Goal: Information Seeking & Learning: Check status

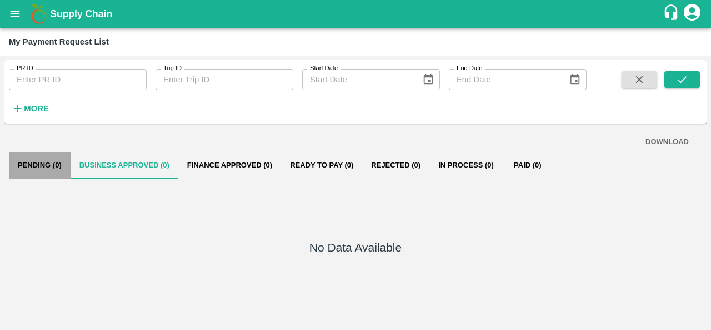
click at [57, 163] on button "Pending (0)" at bounding box center [40, 165] width 62 height 27
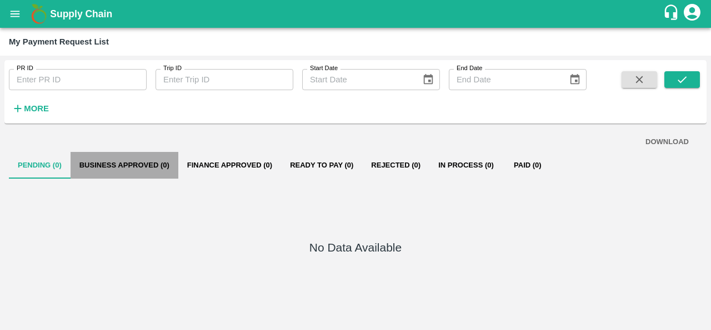
click at [118, 163] on button "Business Approved (0)" at bounding box center [125, 165] width 108 height 27
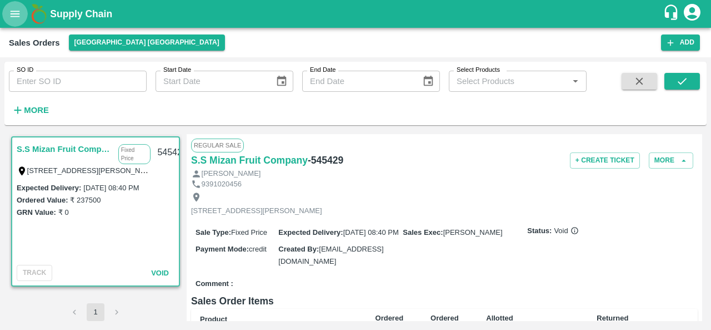
click at [22, 15] on button "open drawer" at bounding box center [15, 14] width 26 height 26
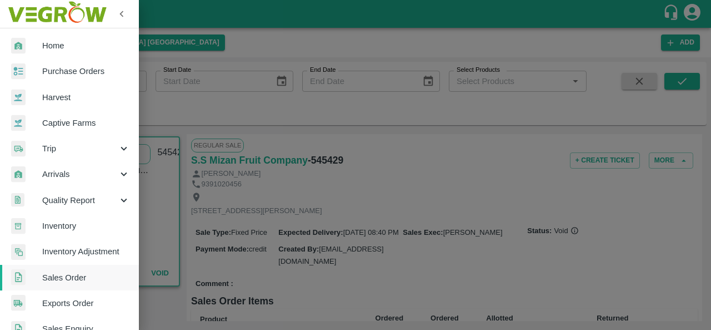
click at [97, 69] on span "Purchase Orders" at bounding box center [86, 71] width 88 height 12
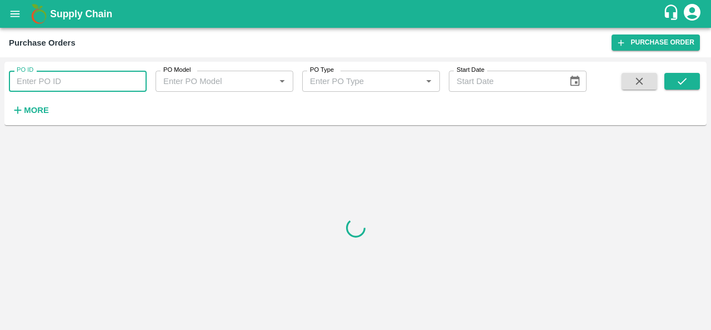
click at [63, 80] on input "PO ID" at bounding box center [78, 81] width 138 height 21
paste input "176376"
click at [476, 117] on div "PO ID 176376 PO ID PO Model PO Model   * PO Type PO Type   * Start Date Start D…" at bounding box center [293, 91] width 587 height 58
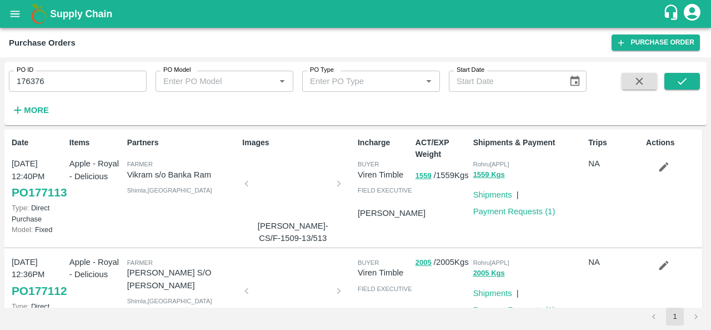
click at [357, 98] on div "PO ID 176376 PO ID PO Model PO Model   * PO Type PO Type   * Start Date Start D…" at bounding box center [293, 91] width 587 height 58
click at [492, 103] on div "PO ID 176376 PO ID PO Model PO Model   * PO Type PO Type   * Start Date Start D…" at bounding box center [293, 91] width 587 height 58
click at [685, 78] on icon "submit" at bounding box center [682, 81] width 12 height 12
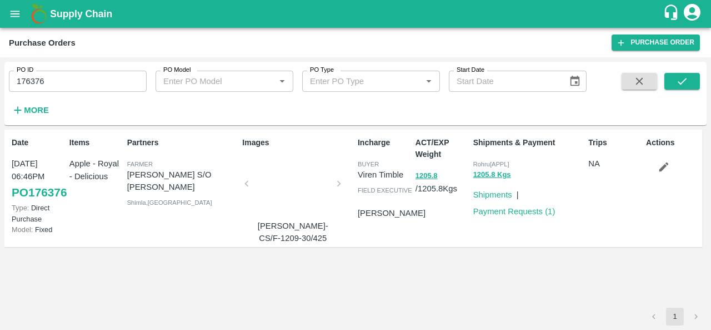
click at [495, 162] on span "Rohru[APPL]" at bounding box center [491, 164] width 36 height 7
click at [539, 163] on div "Rohru[APPL]" at bounding box center [528, 163] width 111 height 12
click at [497, 163] on span "Rohru[APPL]" at bounding box center [491, 164] width 36 height 7
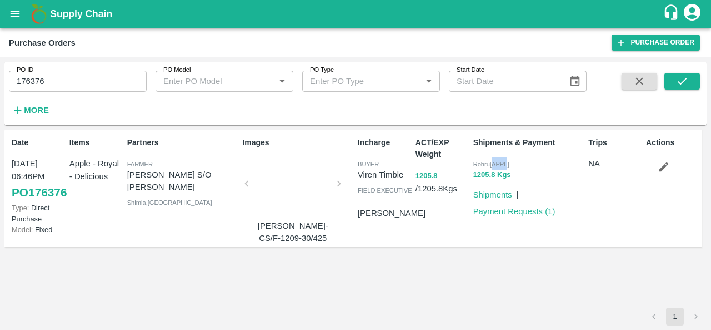
click at [497, 163] on span "Rohru[APPL]" at bounding box center [491, 164] width 36 height 7
click at [535, 166] on div "Rohru[APPL]" at bounding box center [528, 163] width 111 height 12
click at [46, 75] on input "176376" at bounding box center [78, 81] width 138 height 21
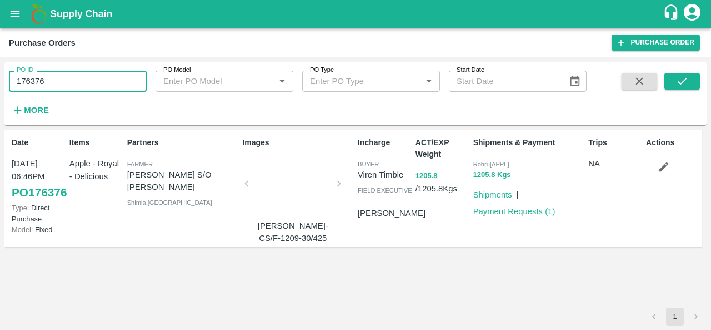
click at [46, 75] on input "176376" at bounding box center [78, 81] width 138 height 21
paste input "text"
click at [685, 76] on icon "submit" at bounding box center [682, 81] width 12 height 12
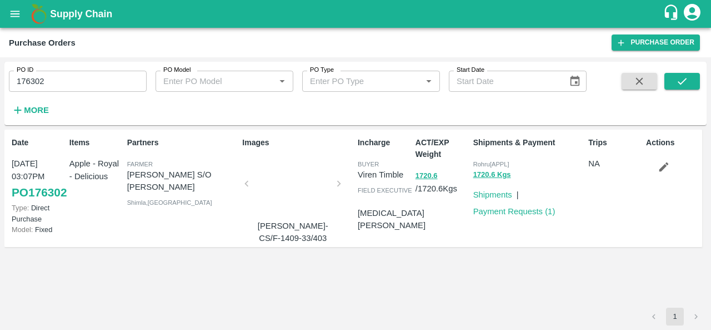
click at [33, 85] on input "176302" at bounding box center [78, 81] width 138 height 21
paste input "text"
click at [674, 86] on button "submit" at bounding box center [683, 81] width 36 height 17
click at [484, 165] on span "Rohru[APPL]" at bounding box center [491, 164] width 36 height 7
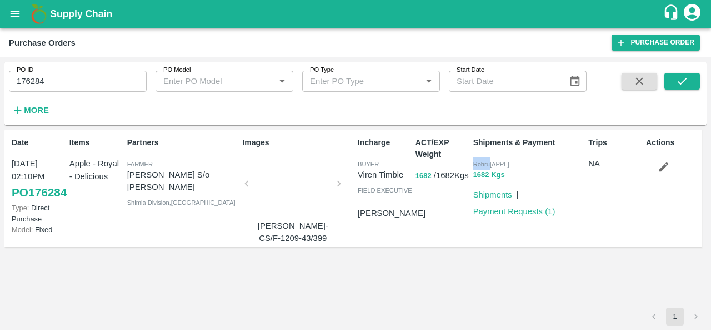
click at [484, 165] on span "Rohru[APPL]" at bounding box center [491, 164] width 36 height 7
click at [520, 170] on div "1682 Kgs" at bounding box center [528, 174] width 111 height 13
click at [76, 76] on input "176284" at bounding box center [78, 81] width 138 height 21
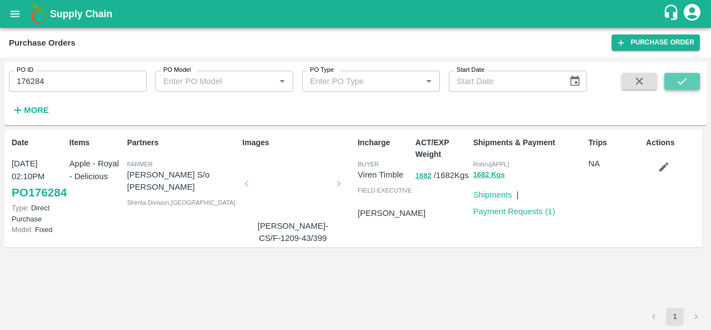
click at [680, 79] on icon "submit" at bounding box center [682, 81] width 12 height 12
click at [32, 85] on input "176284" at bounding box center [78, 81] width 138 height 21
paste input "text"
type input "176059"
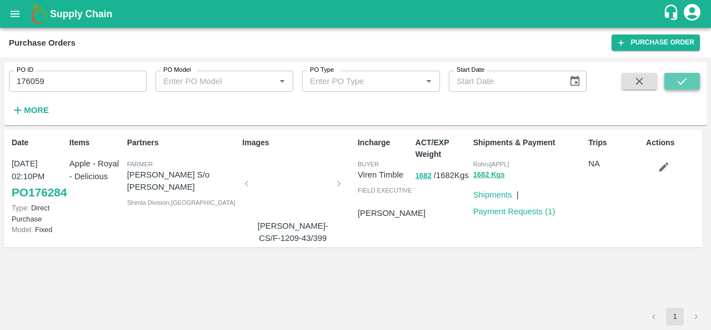
click at [683, 73] on button "submit" at bounding box center [683, 81] width 36 height 17
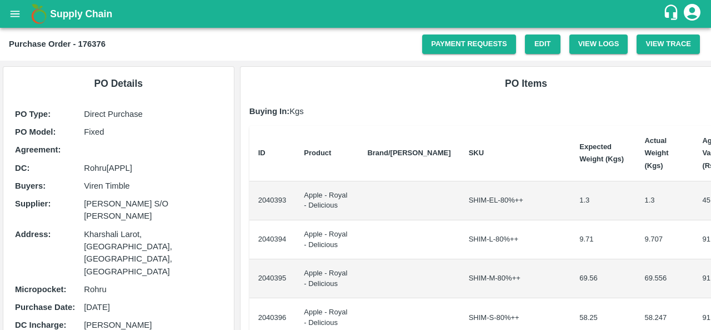
click at [98, 46] on b "Purchase Order - 176376" at bounding box center [57, 43] width 97 height 9
copy b "176376"
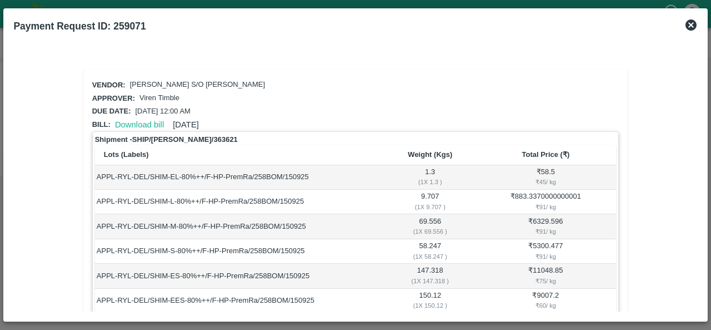
click at [323, 214] on td "APPL-RYL-DEL/SHIM-M-80%++/F-HP-PremRa/258BOM/150925" at bounding box center [240, 226] width 291 height 24
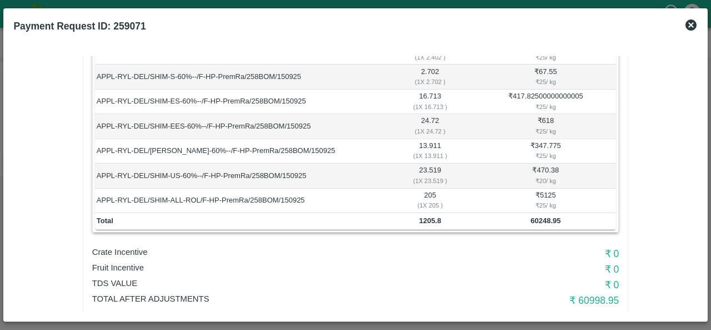
scroll to position [556, 0]
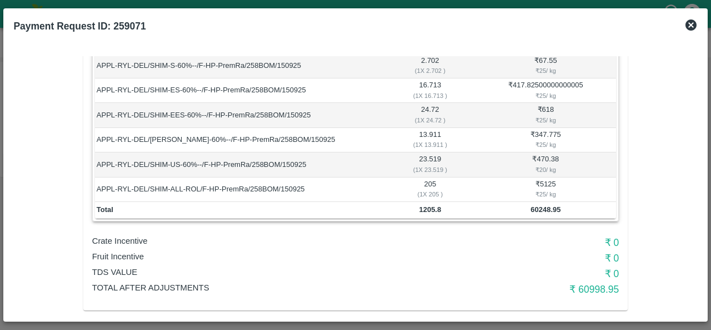
click at [432, 272] on div "TDS VALUE" at bounding box center [267, 274] width 351 height 16
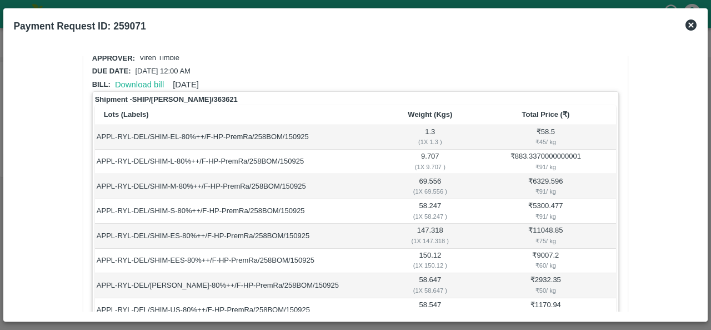
scroll to position [0, 0]
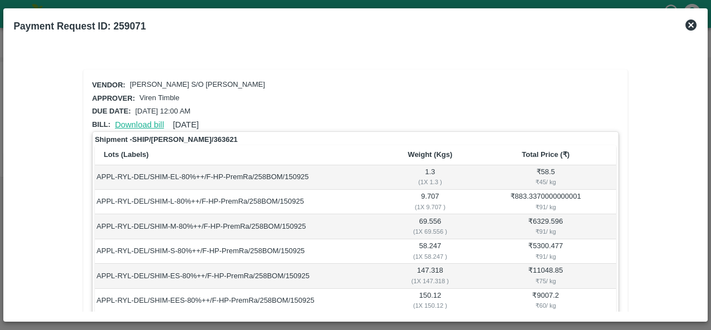
click at [133, 121] on link "Download bill" at bounding box center [139, 124] width 49 height 9
click at [303, 83] on div "Vendor: Prem Raj S/O Amir Chand" at bounding box center [354, 83] width 532 height 18
click at [427, 87] on div "Approver: Viren Timble" at bounding box center [354, 96] width 532 height 18
click at [335, 94] on div "Approver: Viren Timble" at bounding box center [354, 96] width 532 height 18
click at [142, 120] on link "Download bill" at bounding box center [139, 124] width 49 height 9
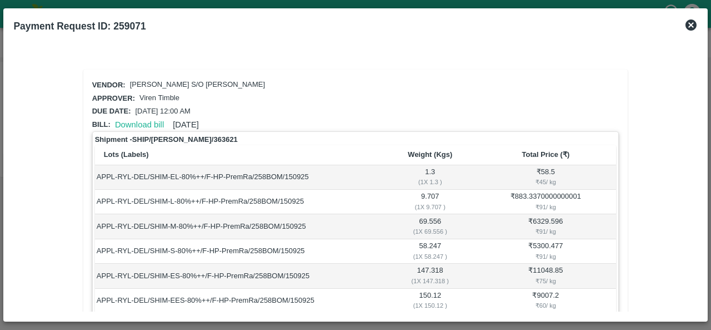
click at [333, 51] on div at bounding box center [355, 49] width 684 height 13
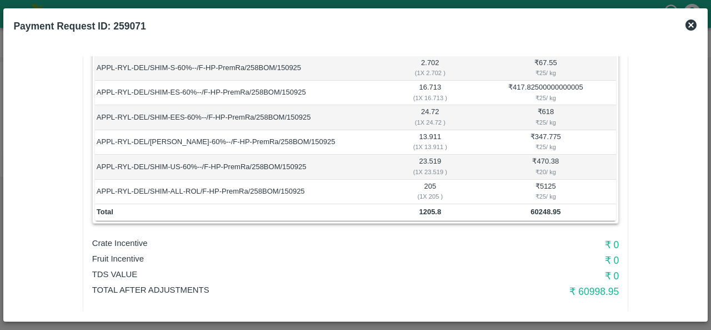
scroll to position [560, 0]
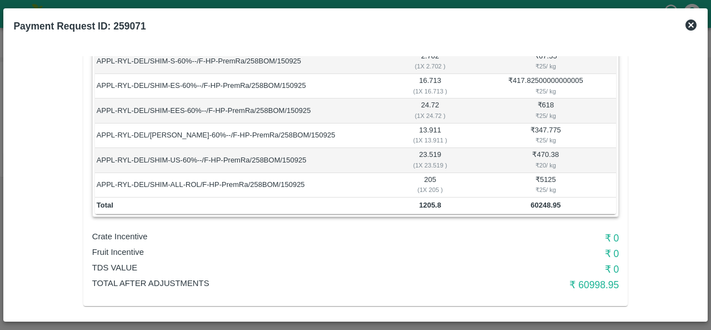
click at [416, 246] on p "Fruit Incentive" at bounding box center [267, 252] width 351 height 12
click at [382, 230] on p "Crate Incentive" at bounding box center [267, 236] width 351 height 12
click at [343, 246] on p "Fruit Incentive" at bounding box center [267, 252] width 351 height 12
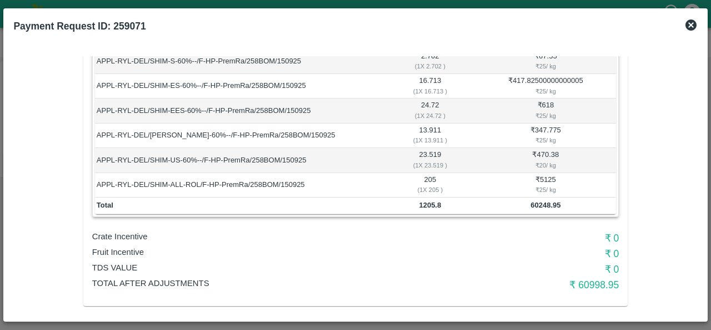
click at [695, 25] on icon at bounding box center [691, 24] width 11 height 11
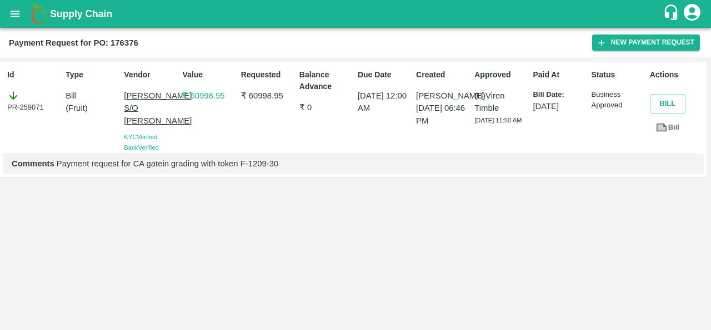
click at [402, 203] on div "Id PR-259071 Type Bill ( Fruit ) Vendor Prem Raj S/O Amir Chand KYC Verified Ba…" at bounding box center [355, 193] width 711 height 272
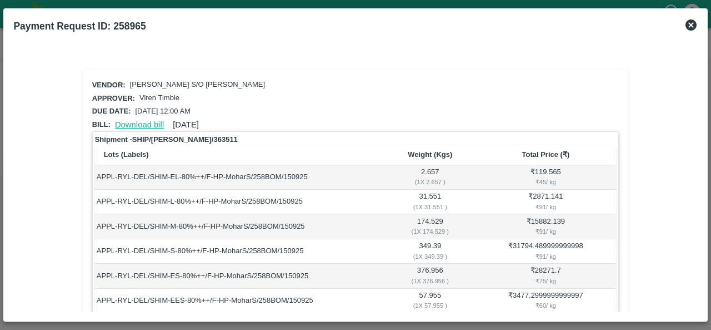
click at [144, 123] on link "Download bill" at bounding box center [139, 124] width 49 height 9
click at [687, 27] on icon at bounding box center [691, 24] width 11 height 11
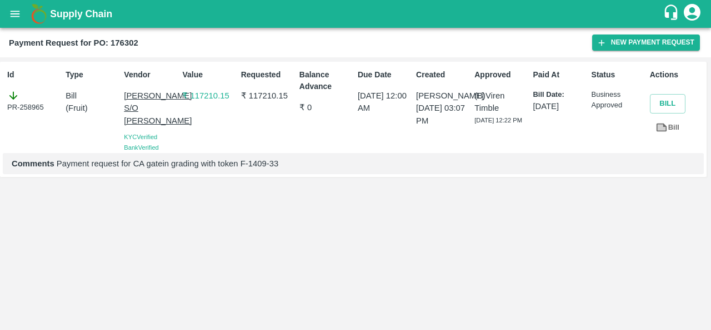
click at [462, 194] on div "Id PR-258965 Type Bill ( Fruit ) Vendor Mohar Singh S/O Shiv Ram KYC Verified B…" at bounding box center [355, 193] width 711 height 272
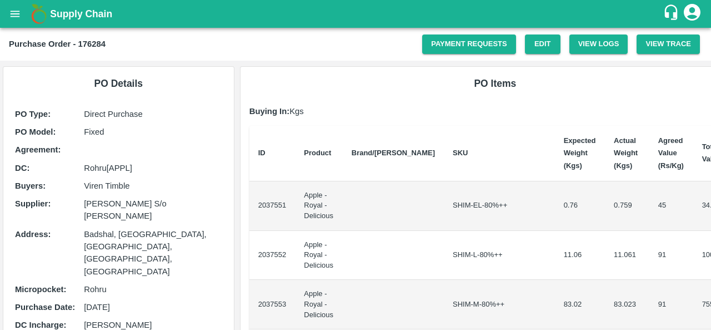
click at [368, 233] on td at bounding box center [393, 255] width 101 height 49
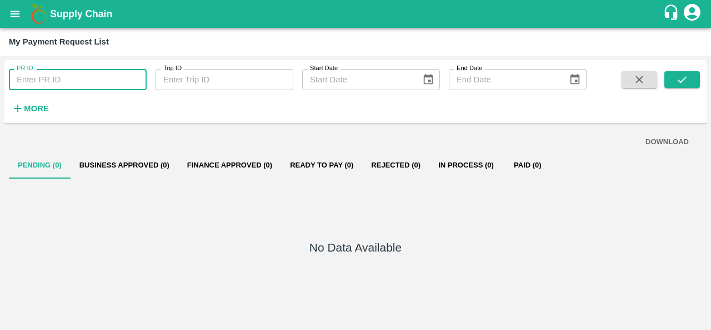
click at [56, 84] on input "PR ID" at bounding box center [78, 79] width 138 height 21
paste input "176059"
type input "176059"
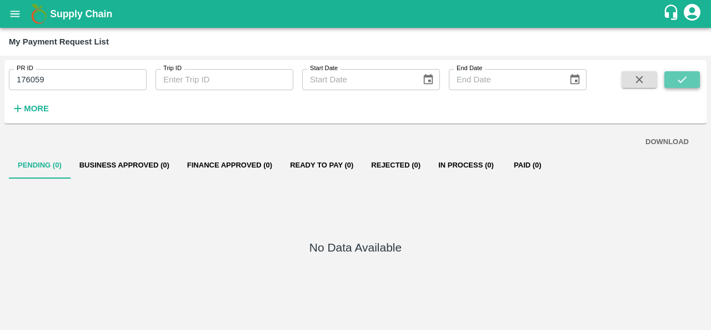
click at [684, 81] on icon "submit" at bounding box center [682, 79] width 12 height 12
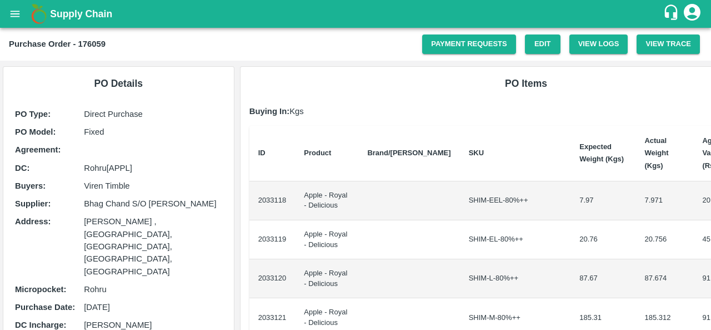
click at [299, 46] on div "Purchase Order - 176059" at bounding box center [215, 44] width 413 height 14
click at [261, 59] on div "Purchase Order - 176059 Payment Requests Edit View Logs View Trace" at bounding box center [355, 44] width 711 height 33
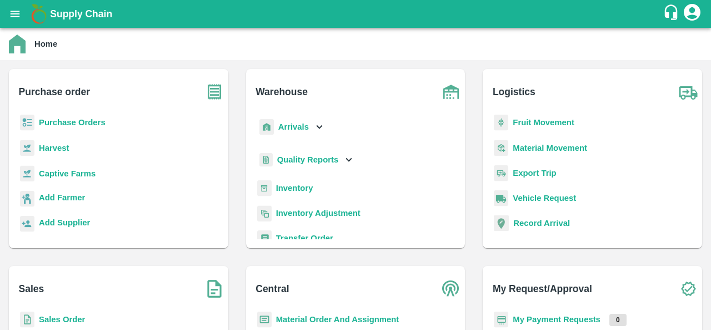
click at [71, 122] on b "Purchase Orders" at bounding box center [72, 122] width 67 height 9
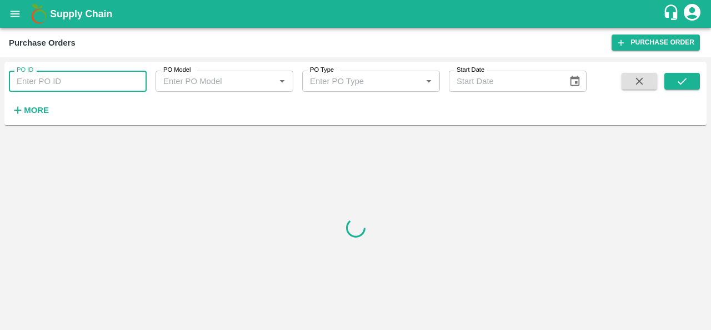
click at [75, 79] on input "PO ID" at bounding box center [78, 81] width 138 height 21
paste input "175610"
type input "175610"
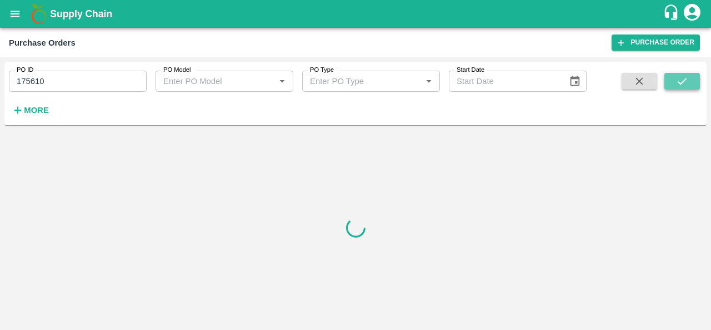
click at [677, 79] on icon "submit" at bounding box center [682, 81] width 12 height 12
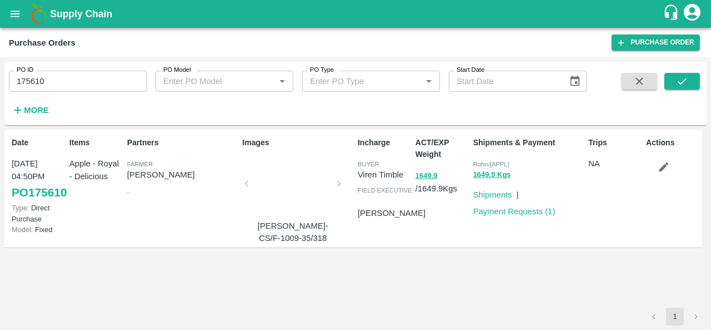
click at [487, 184] on div "Shipments" at bounding box center [490, 192] width 43 height 17
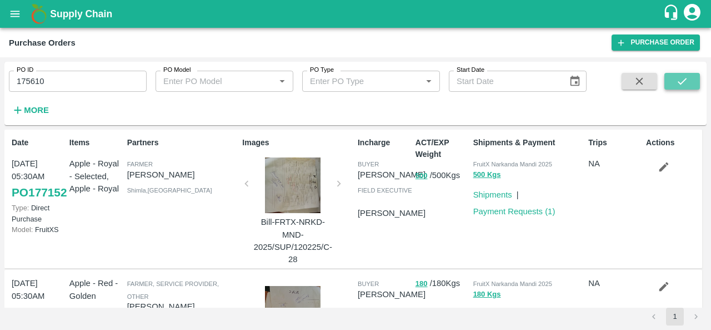
click at [674, 81] on button "submit" at bounding box center [683, 81] width 36 height 17
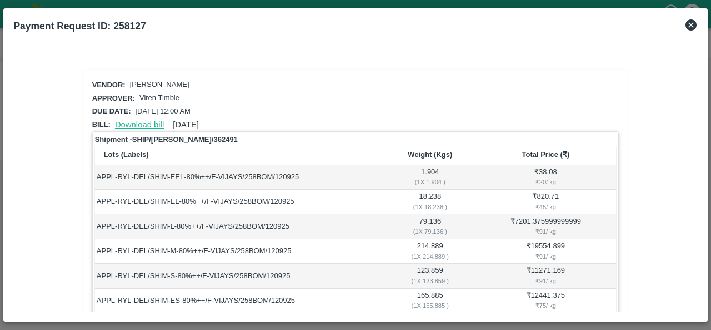
click at [146, 124] on link "Download bill" at bounding box center [139, 124] width 49 height 9
click at [694, 28] on icon at bounding box center [691, 24] width 11 height 11
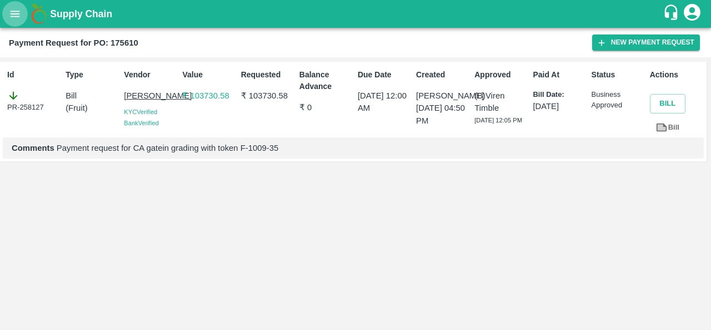
click at [9, 12] on icon "open drawer" at bounding box center [15, 14] width 12 height 12
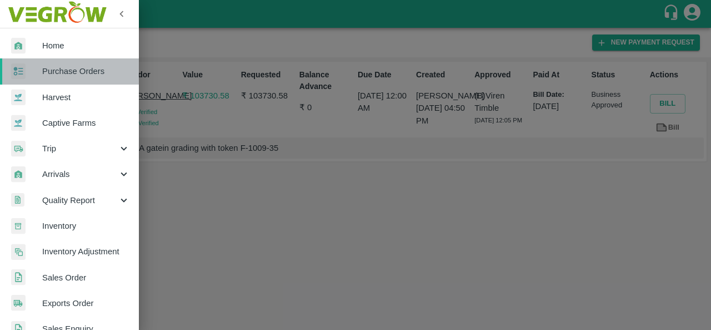
click at [89, 69] on span "Purchase Orders" at bounding box center [86, 71] width 88 height 12
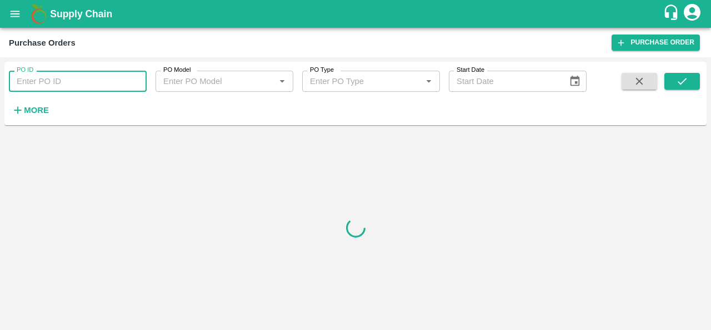
click at [43, 78] on input "PO ID" at bounding box center [78, 81] width 138 height 21
paste input "175610"
click at [686, 83] on icon "submit" at bounding box center [682, 81] width 12 height 12
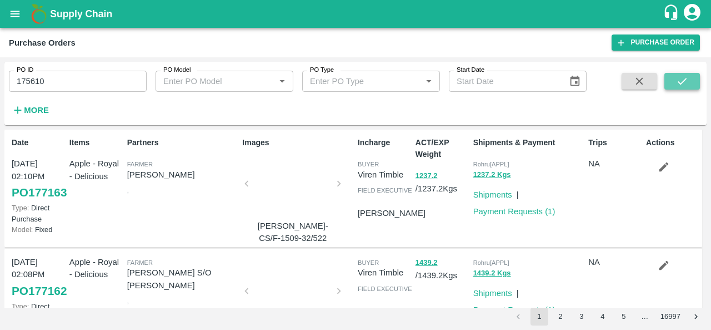
click at [674, 79] on button "submit" at bounding box center [683, 81] width 36 height 17
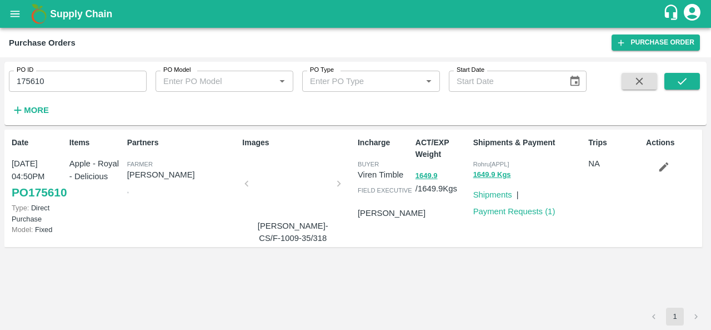
click at [70, 74] on input "175610" at bounding box center [78, 81] width 138 height 21
paste input "text"
click at [684, 83] on icon "submit" at bounding box center [682, 81] width 12 height 12
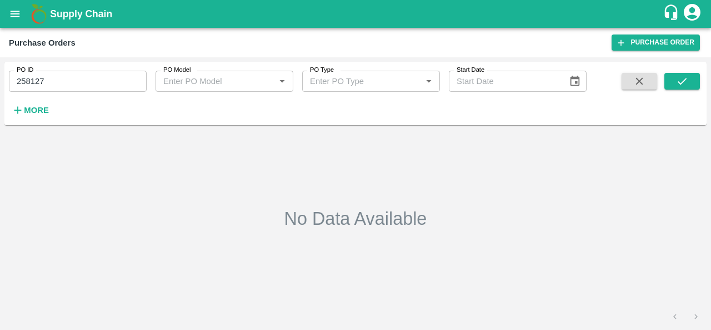
click at [44, 82] on input "258127" at bounding box center [78, 81] width 138 height 21
paste input "text"
click at [685, 79] on icon "submit" at bounding box center [682, 81] width 9 height 7
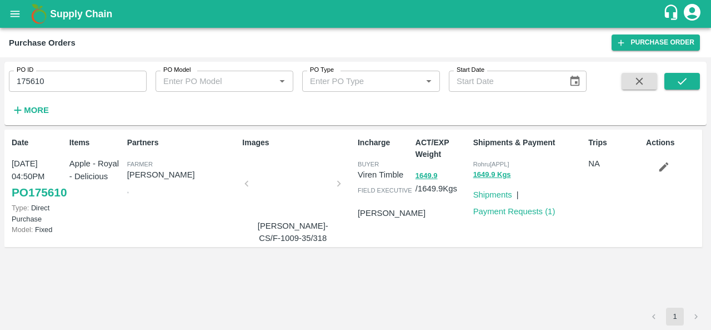
click at [286, 183] on div at bounding box center [292, 186] width 83 height 59
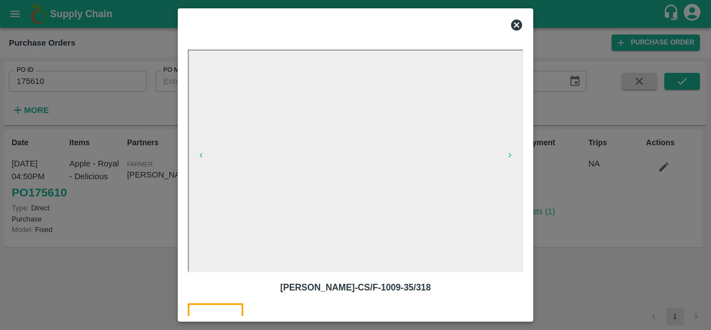
click at [515, 21] on icon at bounding box center [516, 24] width 11 height 11
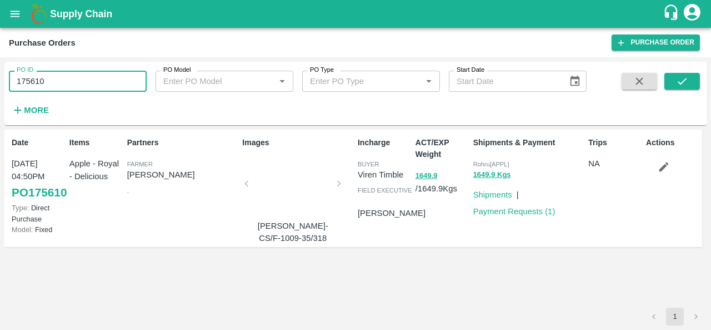
click at [36, 78] on input "175610" at bounding box center [78, 81] width 138 height 21
paste input "text"
click at [680, 73] on button "submit" at bounding box center [683, 81] width 36 height 17
click at [44, 79] on input "176044" at bounding box center [78, 81] width 138 height 21
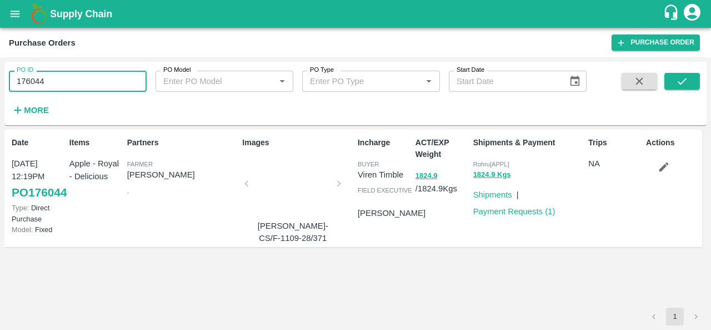
click at [44, 79] on input "176044" at bounding box center [78, 81] width 138 height 21
paste input "text"
click at [684, 77] on icon "submit" at bounding box center [682, 81] width 12 height 12
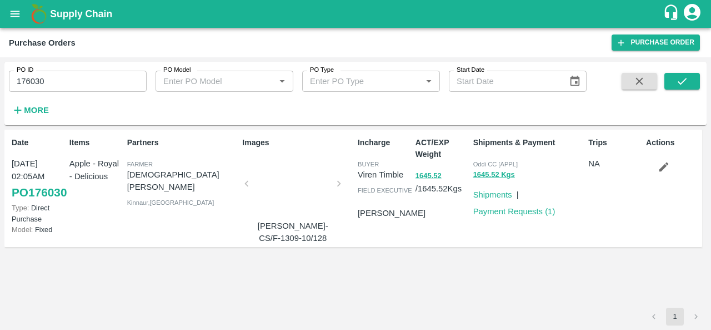
click at [35, 84] on input "176030" at bounding box center [78, 81] width 138 height 21
paste input "text"
click at [680, 82] on icon "submit" at bounding box center [682, 81] width 12 height 12
click at [36, 86] on input "176302" at bounding box center [78, 81] width 138 height 21
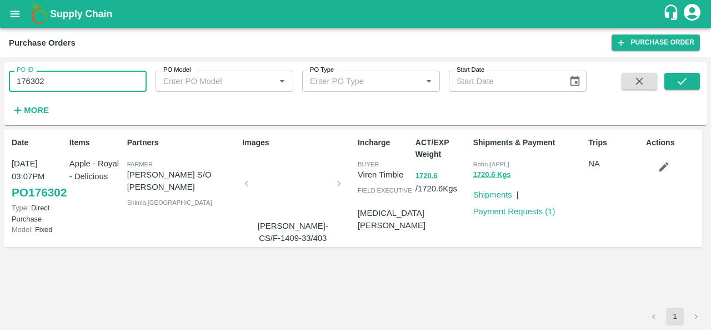
click at [36, 86] on input "176302" at bounding box center [78, 81] width 138 height 21
paste input "text"
click at [682, 84] on icon "submit" at bounding box center [682, 81] width 12 height 12
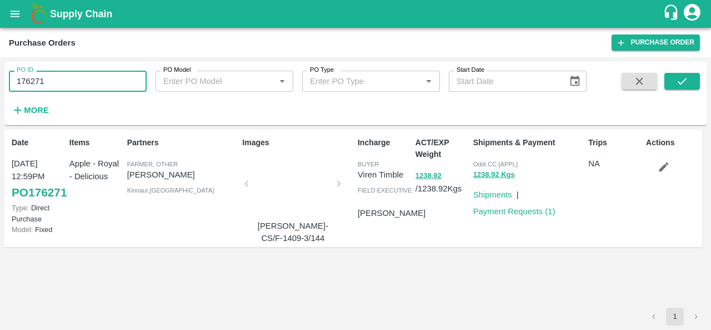
click at [42, 82] on input "176271" at bounding box center [78, 81] width 138 height 21
paste input "text"
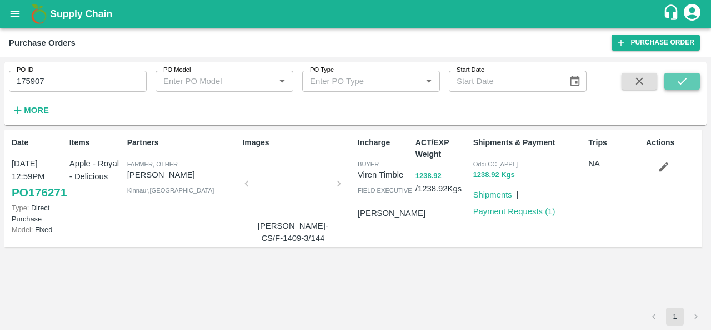
click at [690, 80] on button "submit" at bounding box center [683, 81] width 36 height 17
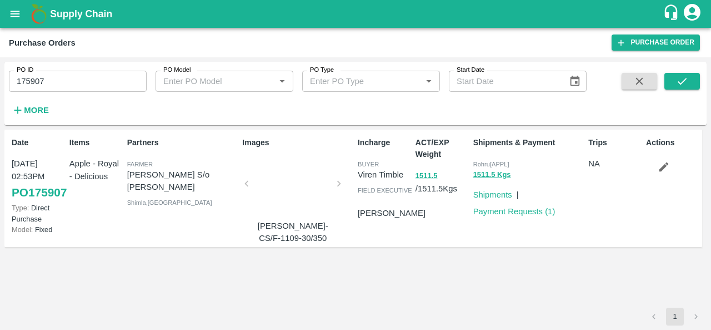
click at [34, 79] on input "175907" at bounding box center [78, 81] width 138 height 21
paste input "text"
click at [676, 74] on button "submit" at bounding box center [683, 81] width 36 height 17
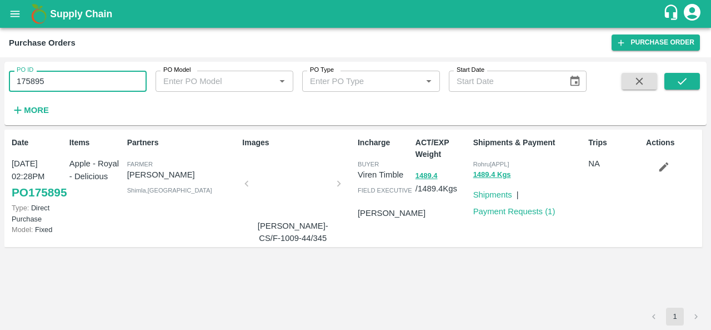
click at [64, 81] on input "175895" at bounding box center [78, 81] width 138 height 21
paste input "text"
click at [686, 79] on icon "submit" at bounding box center [682, 81] width 12 height 12
click at [38, 82] on input "175588" at bounding box center [78, 81] width 138 height 21
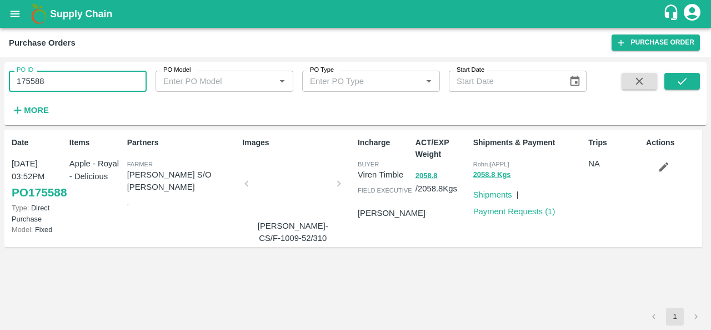
click at [38, 82] on input "175588" at bounding box center [78, 81] width 138 height 21
paste input "text"
click at [682, 78] on icon "submit" at bounding box center [682, 81] width 12 height 12
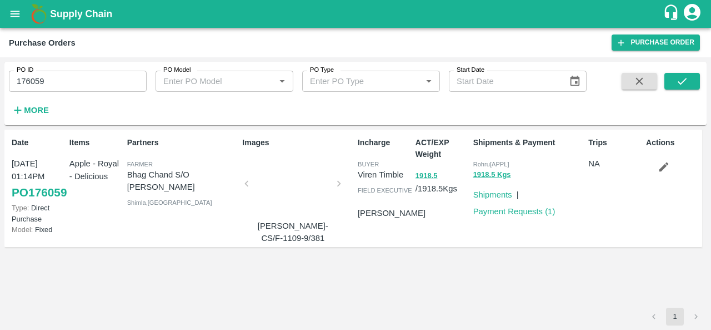
click at [35, 83] on input "176059" at bounding box center [78, 81] width 138 height 21
paste input "text"
click at [676, 79] on icon "submit" at bounding box center [682, 81] width 12 height 12
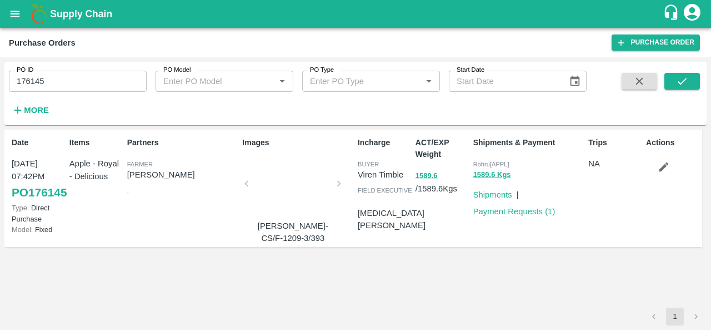
click at [30, 78] on input "176145" at bounding box center [78, 81] width 138 height 21
paste input "text"
click at [680, 84] on icon "submit" at bounding box center [682, 81] width 9 height 7
click at [296, 184] on div at bounding box center [292, 186] width 83 height 59
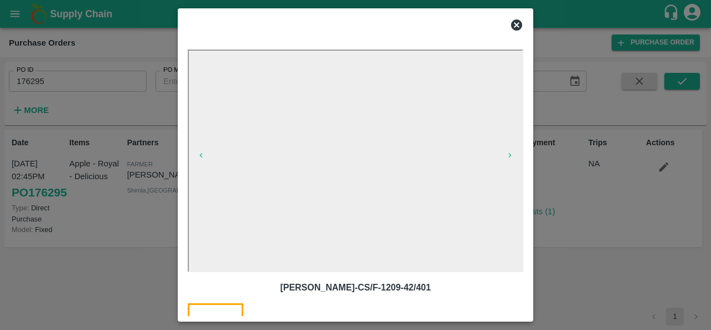
click at [516, 27] on icon at bounding box center [516, 24] width 11 height 11
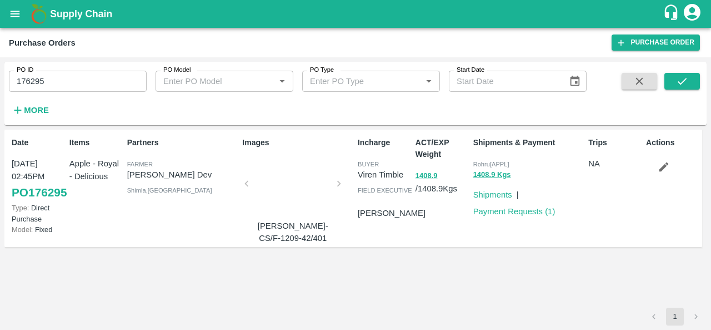
click at [39, 82] on input "176295" at bounding box center [78, 81] width 138 height 21
click at [685, 82] on icon "submit" at bounding box center [682, 81] width 12 height 12
click at [41, 82] on input "176295" at bounding box center [78, 81] width 138 height 21
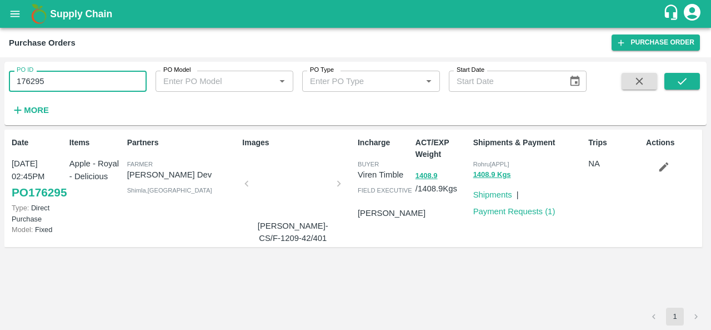
paste input "text"
click at [686, 84] on icon "submit" at bounding box center [682, 81] width 12 height 12
click at [300, 189] on div at bounding box center [292, 186] width 83 height 59
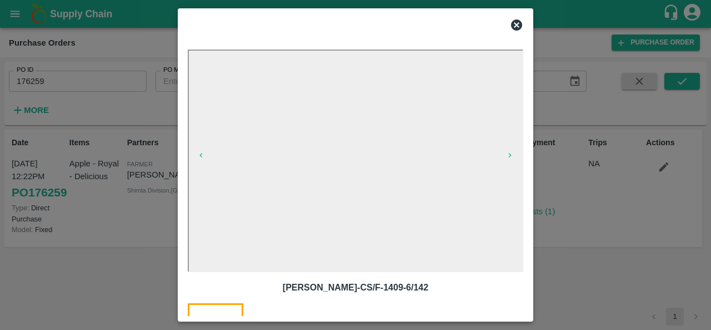
click at [518, 28] on icon at bounding box center [516, 24] width 11 height 11
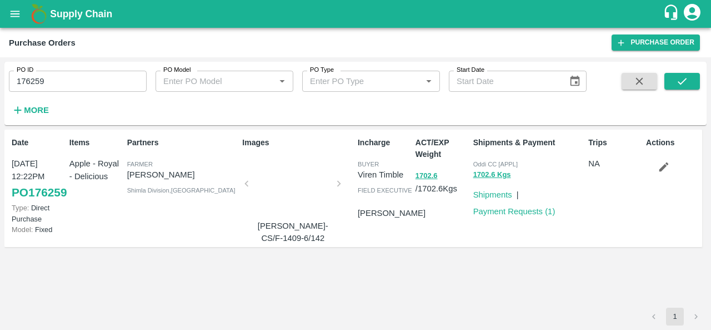
click at [35, 81] on input "176259" at bounding box center [78, 81] width 138 height 21
paste input "text"
click at [674, 73] on button "submit" at bounding box center [683, 81] width 36 height 17
click at [44, 83] on input "175841" at bounding box center [78, 81] width 138 height 21
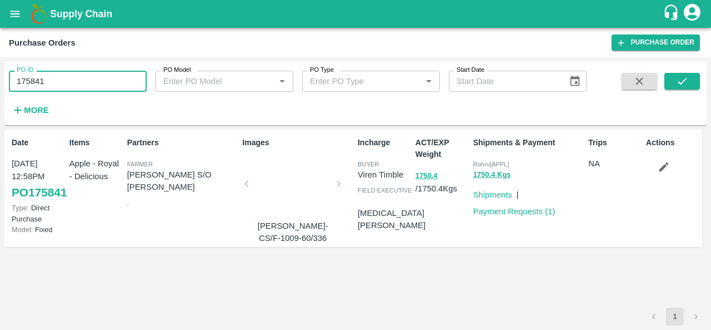
click at [44, 83] on input "175841" at bounding box center [78, 81] width 138 height 21
paste input "text"
type input "176047"
click at [690, 77] on button "submit" at bounding box center [683, 81] width 36 height 17
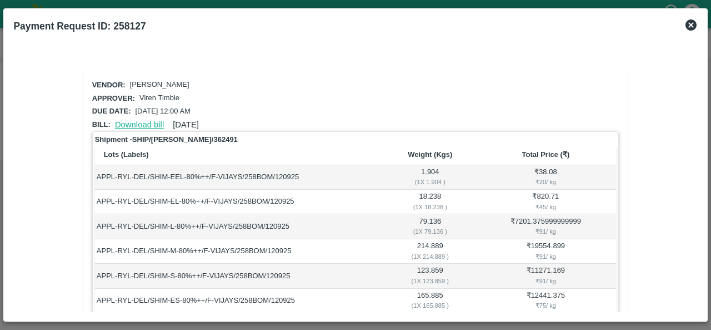
click at [156, 120] on link "Download bill" at bounding box center [139, 124] width 49 height 9
click at [142, 120] on link "Download bill" at bounding box center [139, 124] width 49 height 9
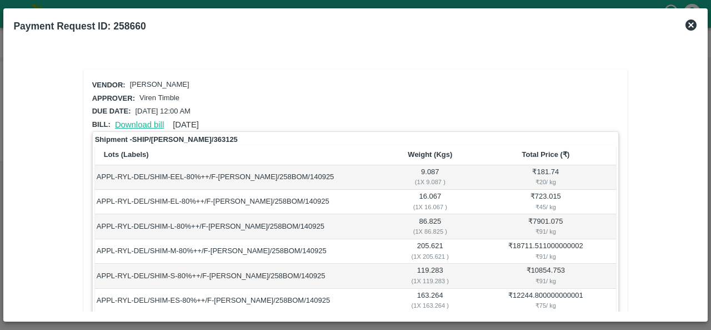
click at [139, 122] on link "Download bill" at bounding box center [139, 124] width 49 height 9
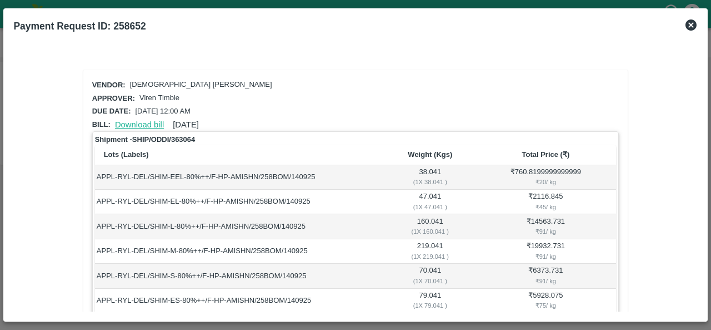
click at [141, 124] on link "Download bill" at bounding box center [139, 124] width 49 height 9
click at [130, 123] on link "Download bill" at bounding box center [139, 124] width 49 height 9
click at [145, 123] on link "Download bill" at bounding box center [139, 124] width 49 height 9
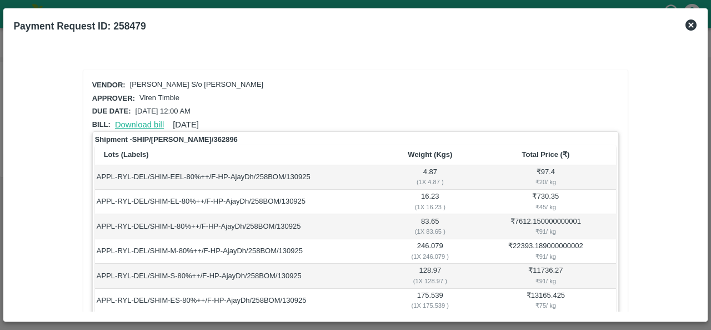
click at [144, 123] on link "Download bill" at bounding box center [139, 124] width 49 height 9
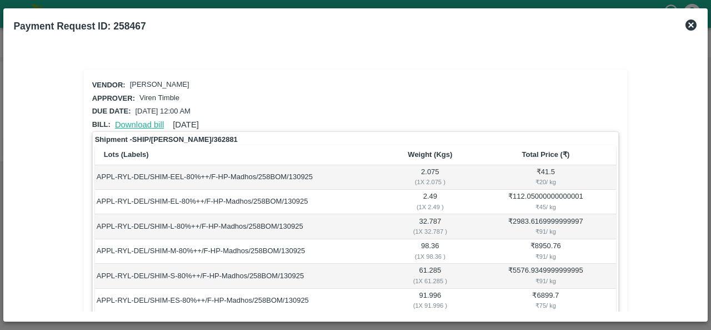
click at [147, 124] on link "Download bill" at bounding box center [139, 124] width 49 height 9
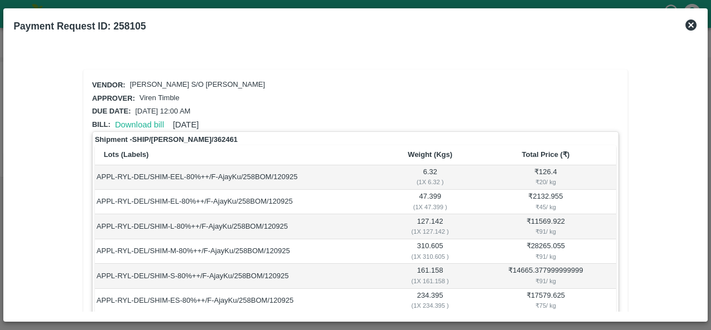
click at [352, 194] on td "APPL-RYL-DEL/SHIM-EL-80%++/F-AjayKu/258BOM/120925" at bounding box center [240, 202] width 291 height 24
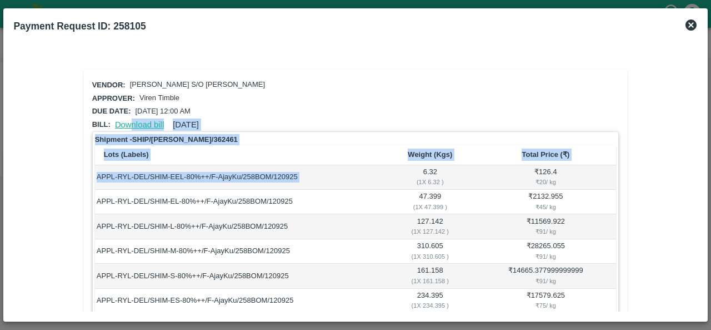
drag, startPoint x: 321, startPoint y: 164, endPoint x: 131, endPoint y: 121, distance: 195.1
click at [131, 121] on link "Download bill" at bounding box center [139, 124] width 49 height 9
click at [370, 185] on td "APPL-RYL-DEL/SHIM-EEL-80%++/F-AjayKu/258BOM/120925" at bounding box center [240, 177] width 291 height 24
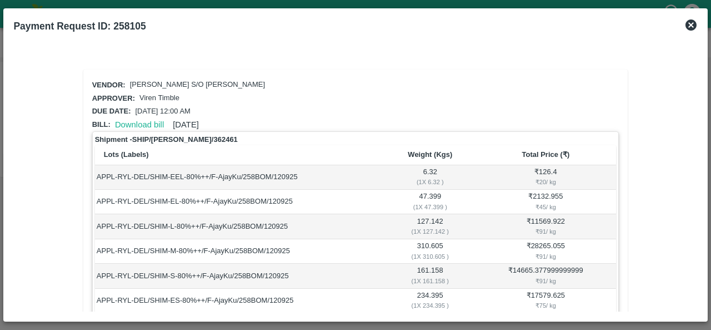
click at [363, 198] on td "APPL-RYL-DEL/SHIM-EL-80%++/F-AjayKu/258BOM/120925" at bounding box center [240, 202] width 291 height 24
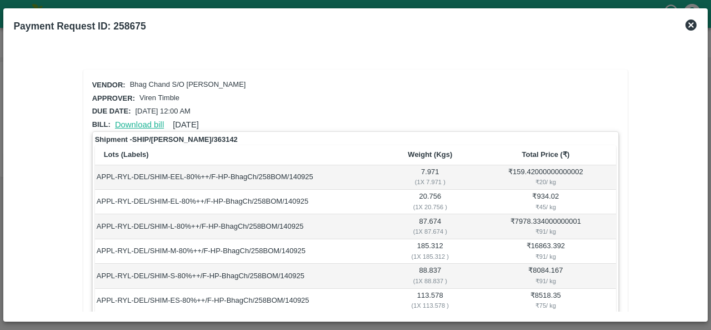
click at [130, 120] on link "Download bill" at bounding box center [139, 124] width 49 height 9
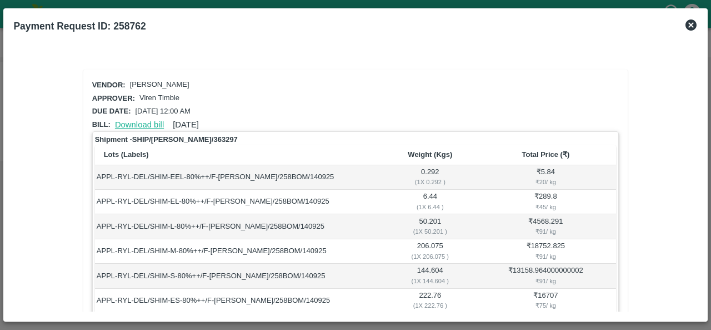
click at [149, 120] on link "Download bill" at bounding box center [139, 124] width 49 height 9
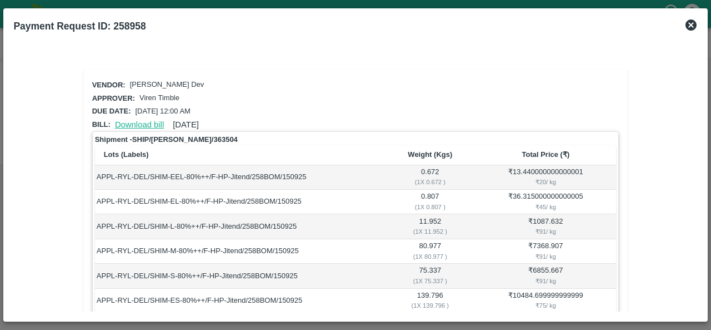
click at [137, 123] on link "Download bill" at bounding box center [139, 124] width 49 height 9
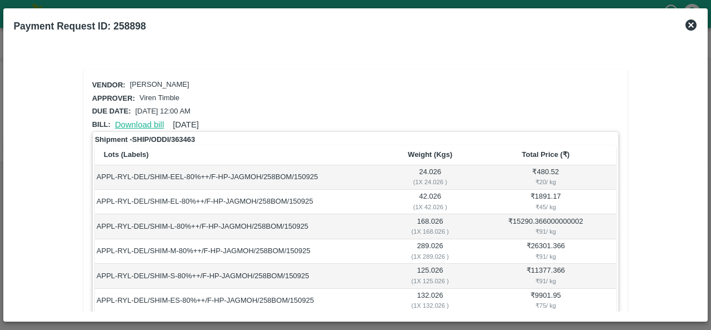
click at [142, 122] on link "Download bill" at bounding box center [139, 124] width 49 height 9
click at [148, 122] on link "Download bill" at bounding box center [139, 124] width 49 height 9
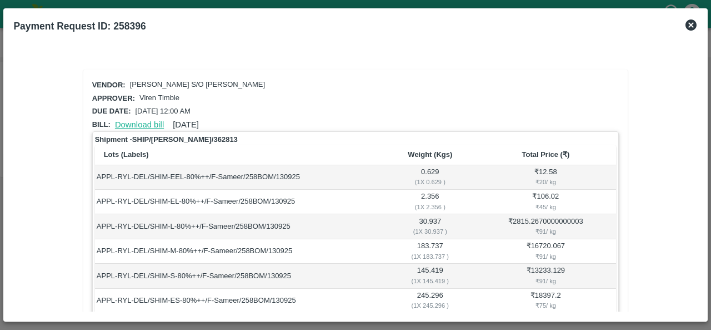
click at [132, 124] on link "Download bill" at bounding box center [139, 124] width 49 height 9
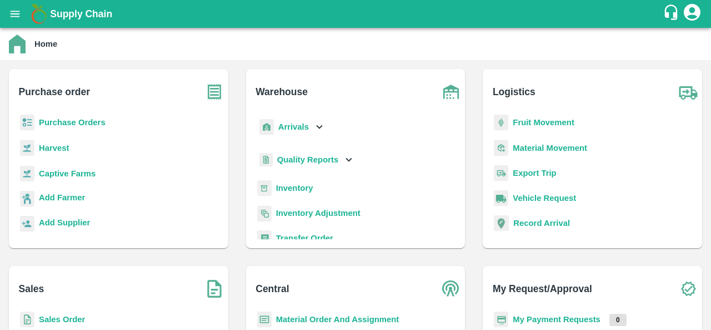
click at [54, 126] on b "Purchase Orders" at bounding box center [72, 122] width 67 height 9
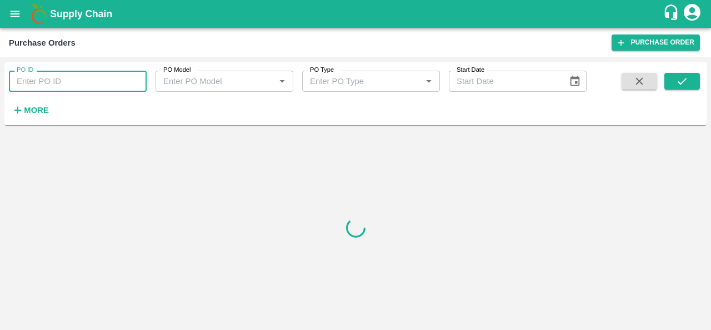
click at [101, 75] on input "PO ID" at bounding box center [78, 81] width 138 height 21
paste input "176047"
type input "176047"
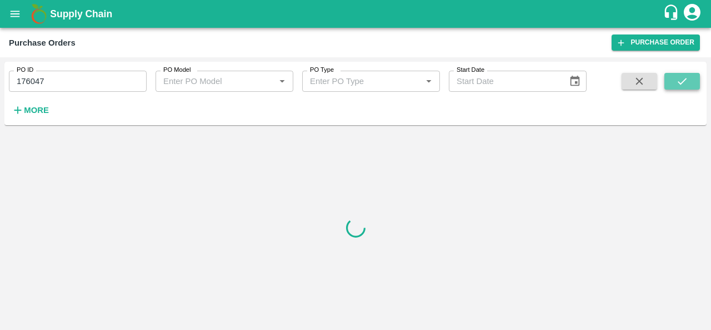
click at [691, 77] on button "submit" at bounding box center [683, 81] width 36 height 17
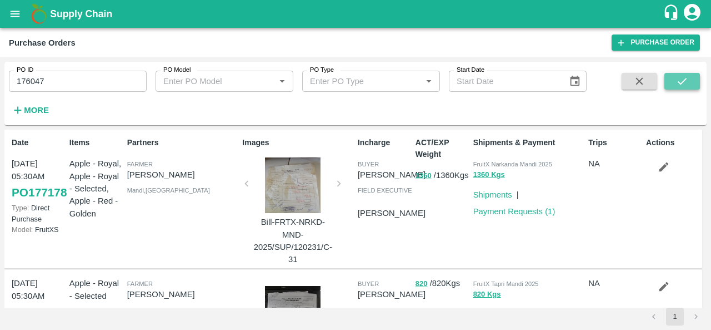
click at [682, 85] on icon "submit" at bounding box center [682, 81] width 12 height 12
click at [676, 85] on icon "submit" at bounding box center [682, 81] width 12 height 12
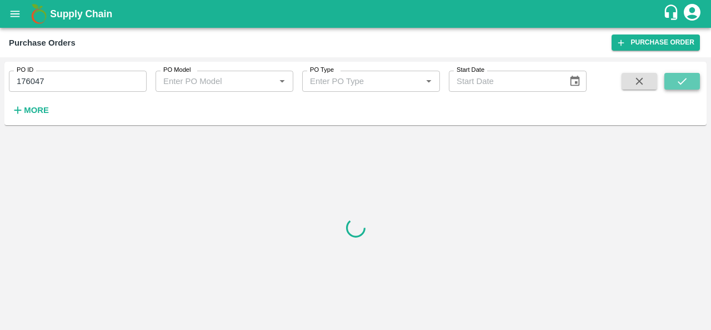
click at [676, 85] on icon "submit" at bounding box center [682, 81] width 12 height 12
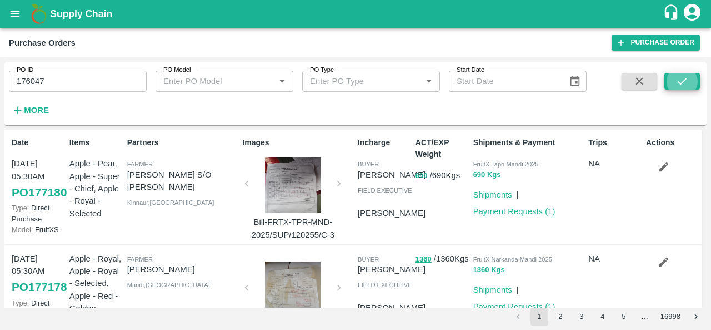
click at [61, 82] on input "176047" at bounding box center [78, 81] width 138 height 21
click at [681, 75] on icon "submit" at bounding box center [682, 81] width 12 height 12
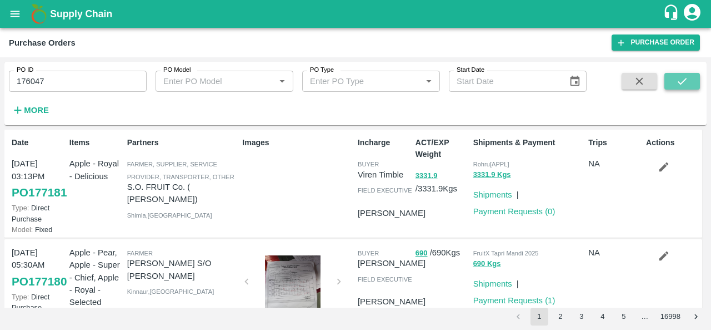
click at [684, 78] on icon "submit" at bounding box center [682, 81] width 12 height 12
click at [680, 80] on icon "submit" at bounding box center [682, 81] width 12 height 12
click at [681, 81] on icon "submit" at bounding box center [682, 81] width 12 height 12
click at [72, 82] on input "176047" at bounding box center [78, 81] width 138 height 21
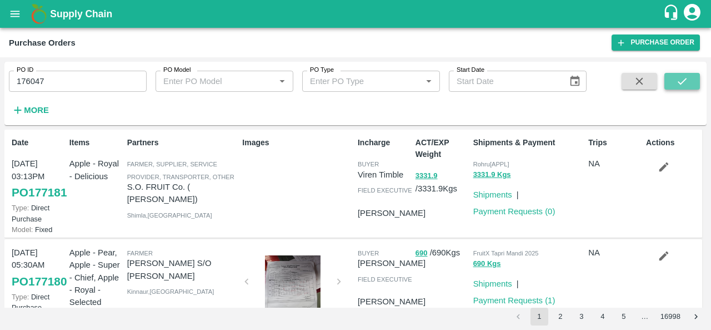
click at [688, 73] on button "submit" at bounding box center [683, 81] width 36 height 17
click at [43, 75] on input "176047" at bounding box center [78, 81] width 138 height 21
paste input "66"
click at [679, 83] on icon "submit" at bounding box center [682, 81] width 12 height 12
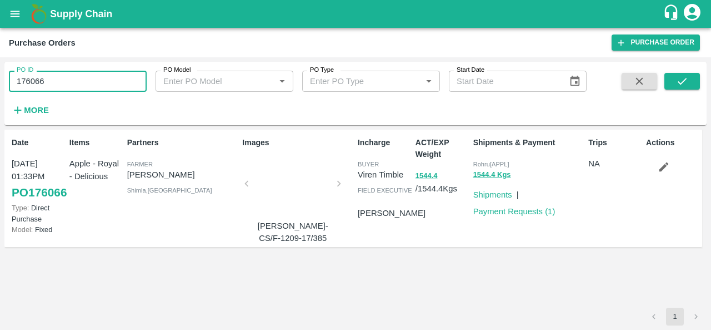
click at [66, 78] on input "176066" at bounding box center [78, 81] width 138 height 21
paste input "text"
click at [694, 83] on button "submit" at bounding box center [683, 81] width 36 height 17
click at [36, 78] on input "176306" at bounding box center [78, 81] width 138 height 21
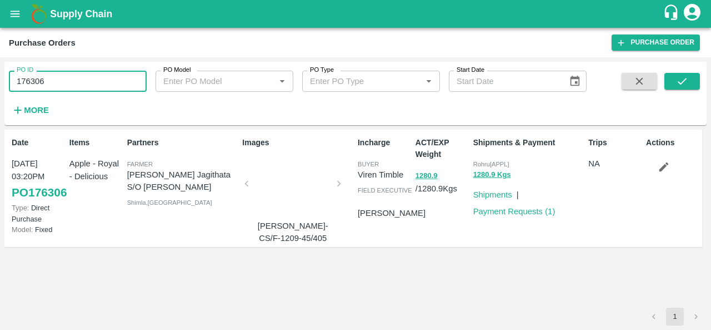
click at [36, 78] on input "176306" at bounding box center [78, 81] width 138 height 21
click at [685, 76] on icon "submit" at bounding box center [682, 81] width 12 height 12
click at [27, 86] on input "176306" at bounding box center [78, 81] width 138 height 21
paste input "text"
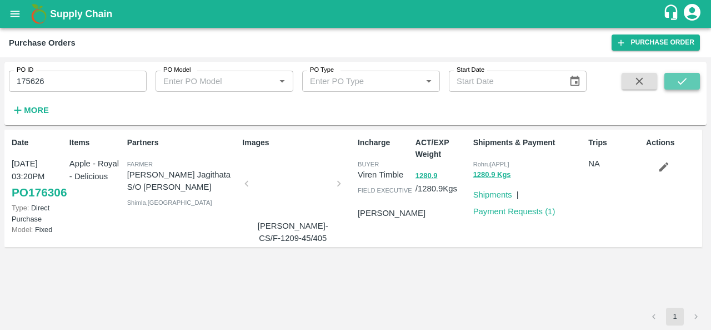
click at [679, 78] on icon "submit" at bounding box center [682, 81] width 12 height 12
click at [24, 84] on input "175626" at bounding box center [78, 81] width 138 height 21
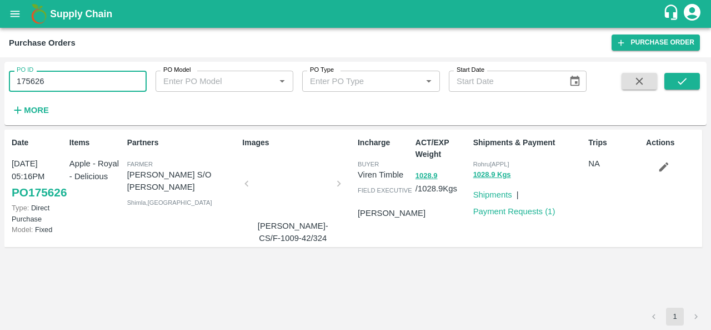
click at [24, 84] on input "175626" at bounding box center [78, 81] width 138 height 21
paste input "text"
click at [690, 78] on button "submit" at bounding box center [683, 81] width 36 height 17
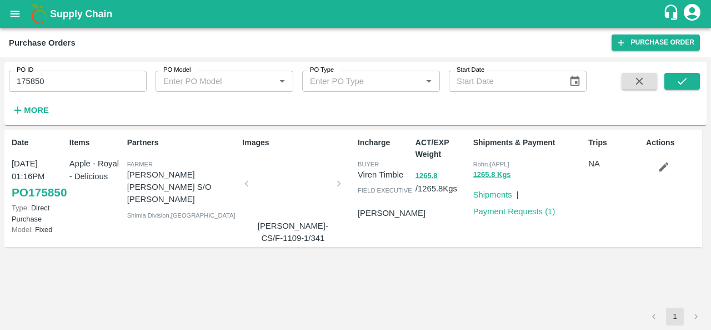
click at [30, 71] on label "PO ID" at bounding box center [25, 70] width 17 height 9
click at [30, 71] on input "175850" at bounding box center [78, 81] width 138 height 21
click at [31, 75] on input "175850" at bounding box center [78, 81] width 138 height 21
paste input "text"
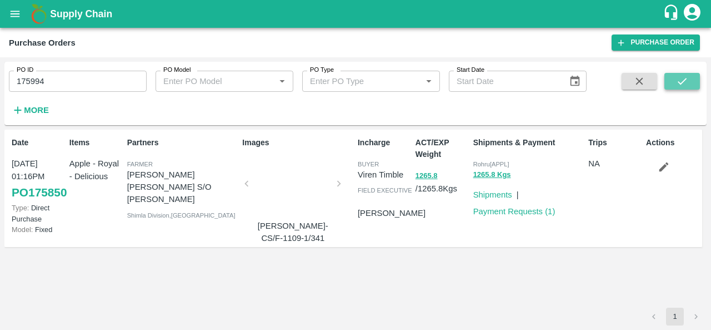
click at [687, 75] on icon "submit" at bounding box center [682, 81] width 12 height 12
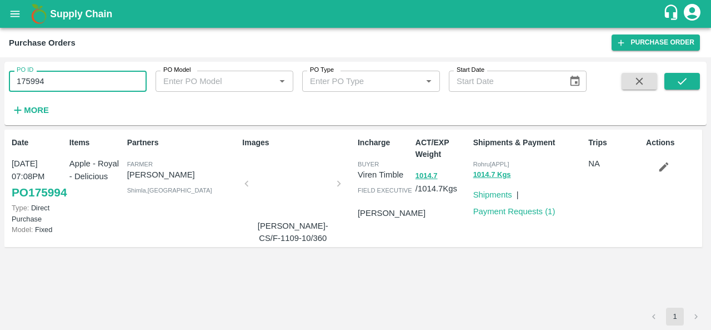
click at [30, 84] on input "175994" at bounding box center [78, 81] width 138 height 21
paste input "text"
click at [680, 81] on icon "submit" at bounding box center [682, 81] width 12 height 12
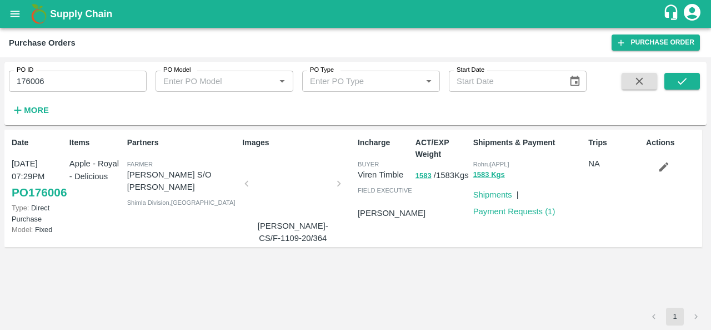
click at [162, 232] on div "Partners Farmer Digvijay Chauhan S/O Ishwar Lal Shimla Division , Himachal Prad…" at bounding box center [181, 188] width 116 height 112
click at [47, 78] on input "176006" at bounding box center [78, 81] width 138 height 21
paste input "text"
click at [680, 81] on icon "submit" at bounding box center [682, 81] width 12 height 12
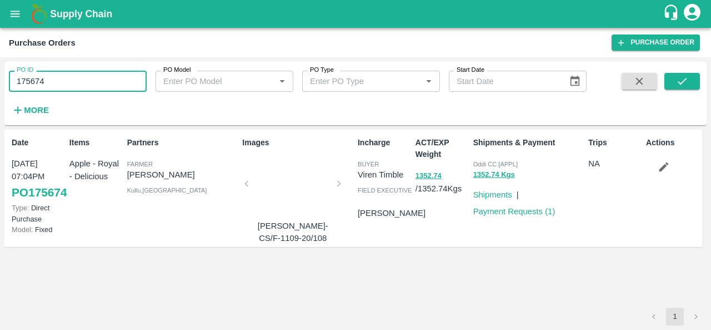
click at [51, 83] on input "175674" at bounding box center [78, 81] width 138 height 21
paste input "text"
click at [692, 77] on button "submit" at bounding box center [683, 81] width 36 height 17
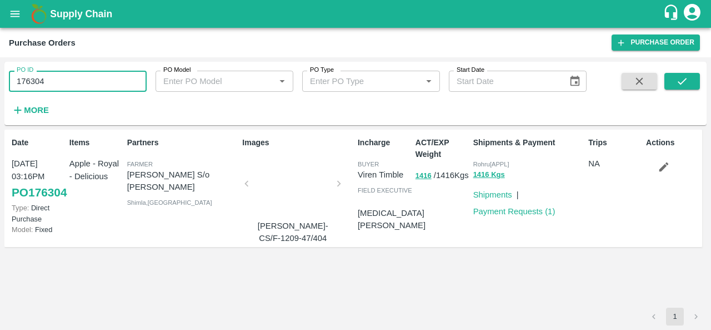
click at [41, 85] on input "176304" at bounding box center [78, 81] width 138 height 21
paste input "text"
click at [682, 77] on icon "submit" at bounding box center [682, 81] width 12 height 12
click at [30, 78] on input "175898" at bounding box center [78, 81] width 138 height 21
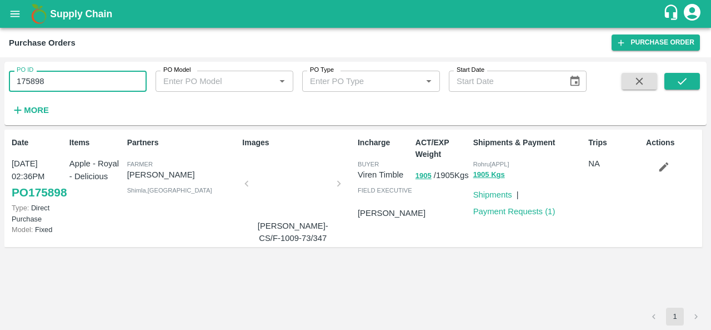
click at [30, 78] on input "175898" at bounding box center [78, 81] width 138 height 21
paste input "text"
click at [681, 81] on icon "submit" at bounding box center [682, 81] width 12 height 12
click at [49, 90] on input "175596" at bounding box center [78, 81] width 138 height 21
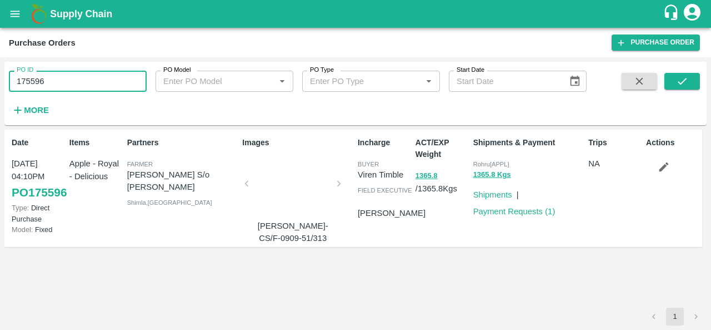
paste input "text"
click at [681, 83] on icon "submit" at bounding box center [682, 81] width 9 height 7
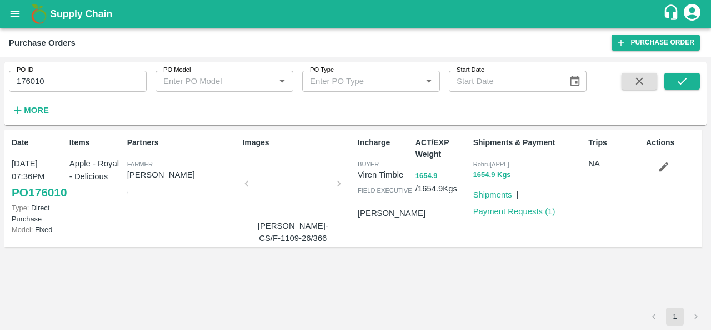
click at [70, 83] on input "176010" at bounding box center [78, 81] width 138 height 21
paste input "text"
click at [679, 82] on icon "submit" at bounding box center [682, 81] width 9 height 7
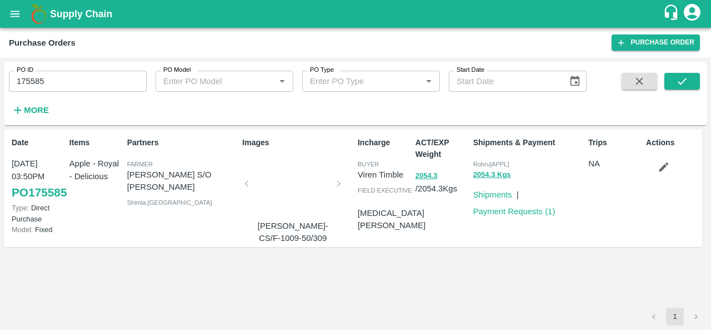
click at [33, 77] on input "175585" at bounding box center [78, 81] width 138 height 21
paste input "text"
click at [677, 78] on icon "submit" at bounding box center [682, 81] width 12 height 12
click at [55, 83] on input "176054" at bounding box center [78, 81] width 138 height 21
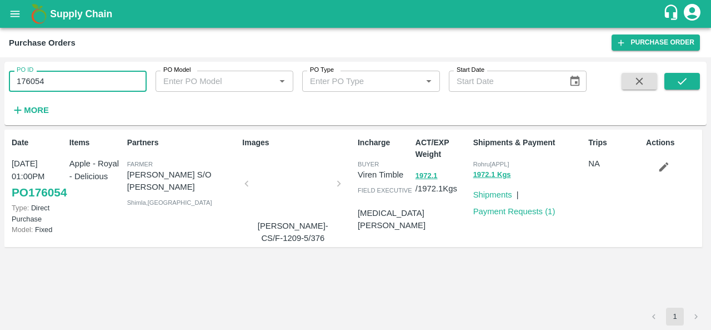
click at [55, 83] on input "176054" at bounding box center [78, 81] width 138 height 21
paste input "text"
click at [684, 77] on icon "submit" at bounding box center [682, 81] width 12 height 12
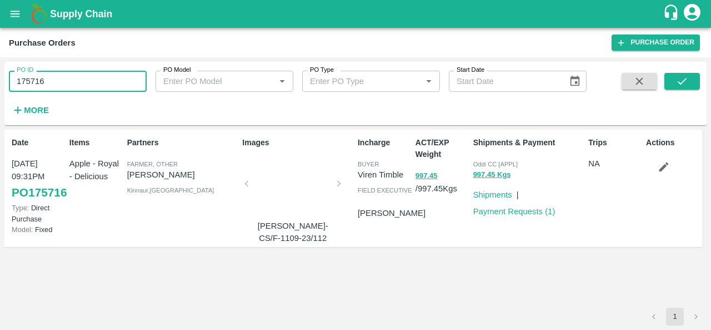
click at [94, 86] on input "175716" at bounding box center [78, 81] width 138 height 21
paste input "text"
click at [692, 79] on button "submit" at bounding box center [683, 81] width 36 height 17
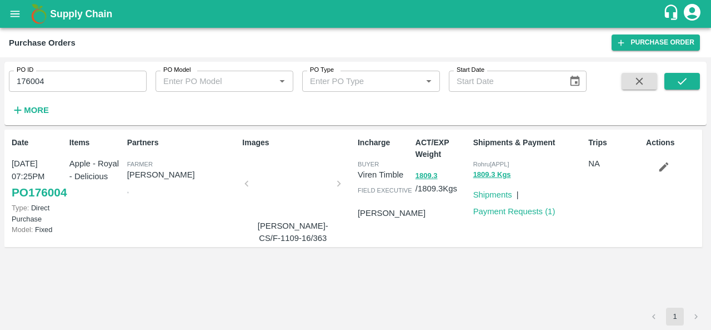
click at [33, 79] on input "176004" at bounding box center [78, 81] width 138 height 21
paste input "text"
click at [686, 81] on icon "submit" at bounding box center [682, 81] width 12 height 12
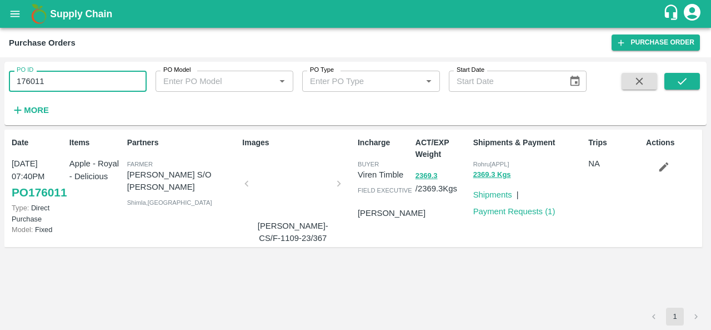
click at [44, 87] on input "176011" at bounding box center [78, 81] width 138 height 21
paste input "text"
click at [691, 79] on button "submit" at bounding box center [683, 81] width 36 height 17
click at [70, 86] on input "175991" at bounding box center [78, 81] width 138 height 21
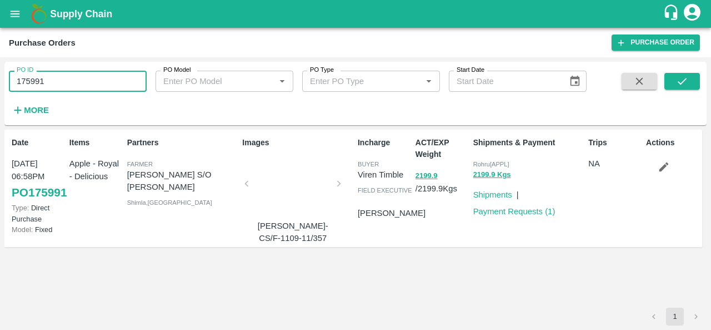
click at [70, 86] on input "175991" at bounding box center [78, 81] width 138 height 21
paste input "text"
click at [682, 76] on icon "submit" at bounding box center [682, 81] width 12 height 12
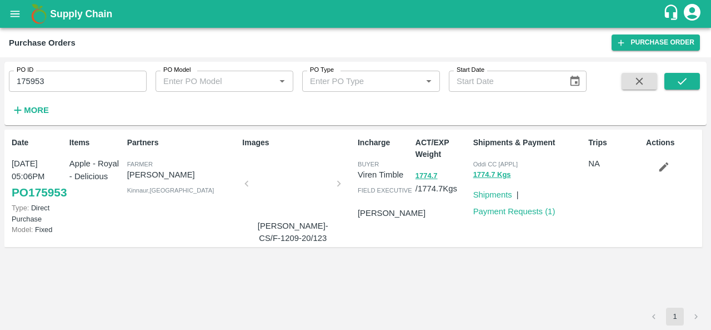
click at [32, 79] on input "175953" at bounding box center [78, 81] width 138 height 21
paste input "text"
click at [674, 78] on button "submit" at bounding box center [683, 81] width 36 height 17
click at [34, 87] on input "176047" at bounding box center [78, 81] width 138 height 21
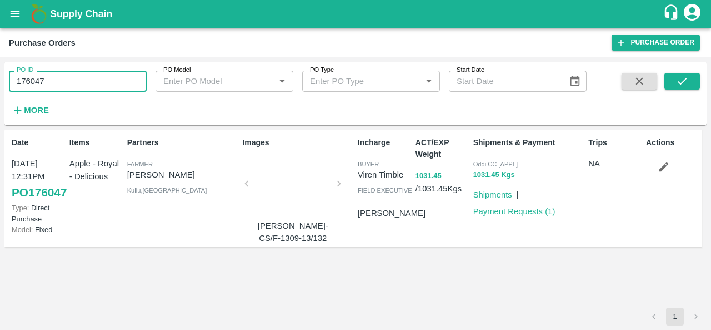
click at [34, 87] on input "176047" at bounding box center [78, 81] width 138 height 21
paste input "text"
click at [682, 79] on icon "submit" at bounding box center [682, 81] width 12 height 12
click at [60, 75] on input "175687" at bounding box center [78, 81] width 138 height 21
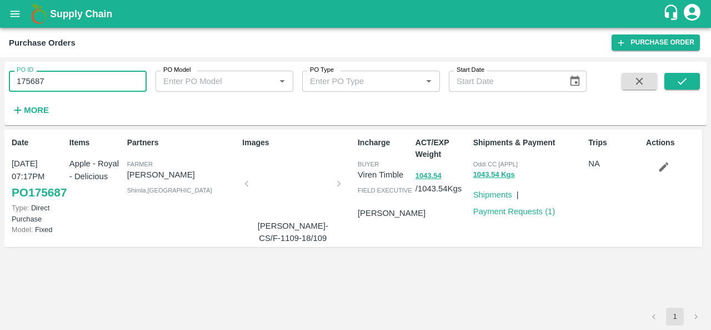
paste input "text"
click at [691, 79] on button "submit" at bounding box center [683, 81] width 36 height 17
click at [27, 83] on input "175663" at bounding box center [78, 81] width 138 height 21
paste input "text"
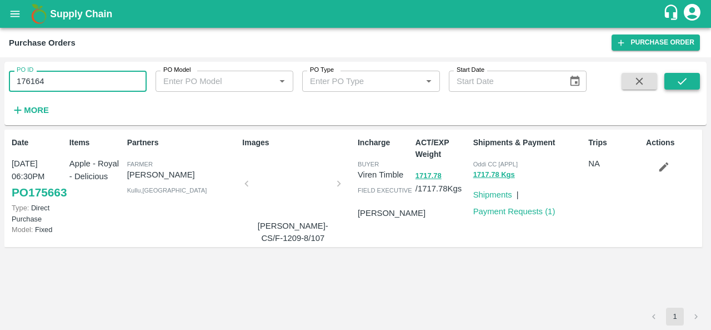
type input "176164"
click at [686, 82] on icon "submit" at bounding box center [682, 81] width 12 height 12
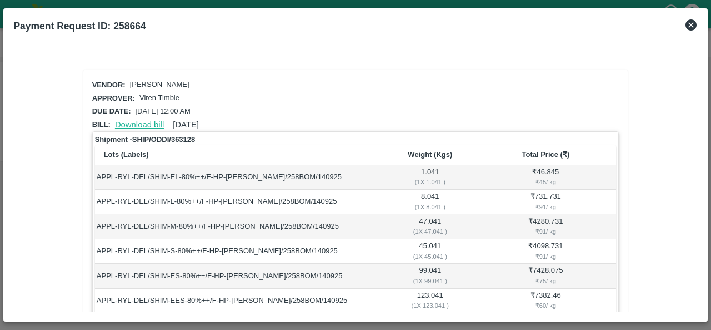
click at [148, 123] on link "Download bill" at bounding box center [139, 124] width 49 height 9
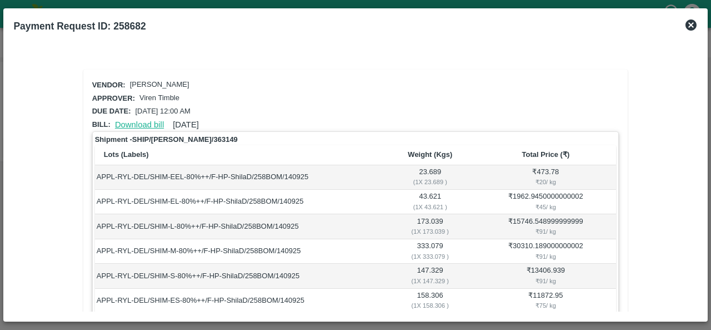
click at [132, 123] on link "Download bill" at bounding box center [139, 124] width 49 height 9
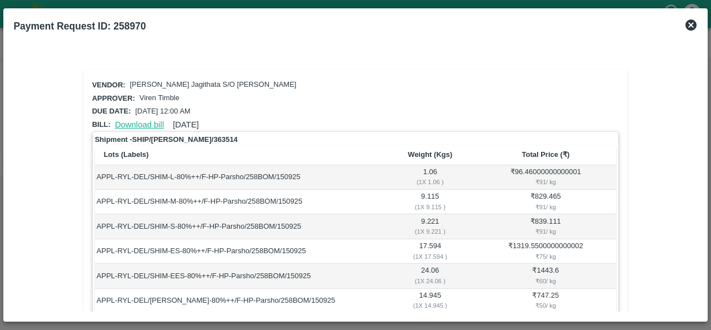
click at [154, 120] on link "Download bill" at bounding box center [139, 124] width 49 height 9
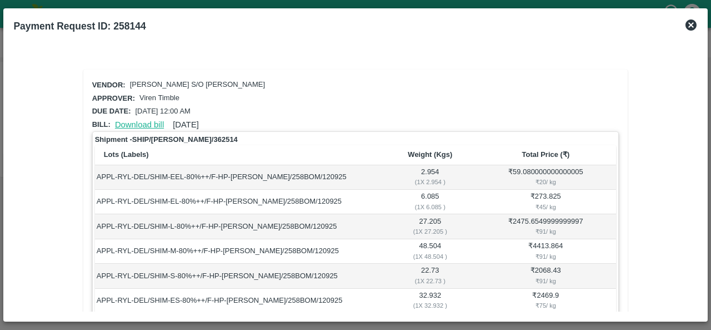
click at [151, 122] on link "Download bill" at bounding box center [139, 124] width 49 height 9
click at [138, 123] on link "Download bill" at bounding box center [139, 124] width 49 height 9
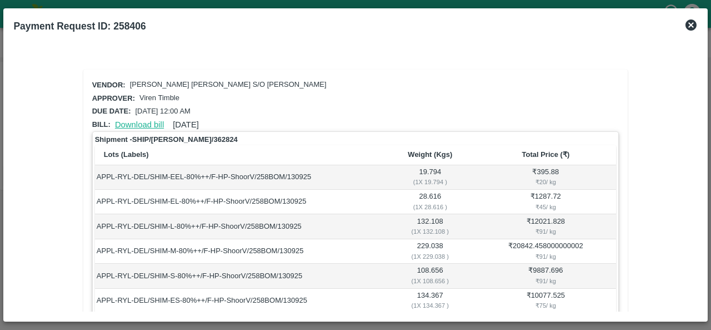
click at [149, 122] on link "Download bill" at bounding box center [139, 124] width 49 height 9
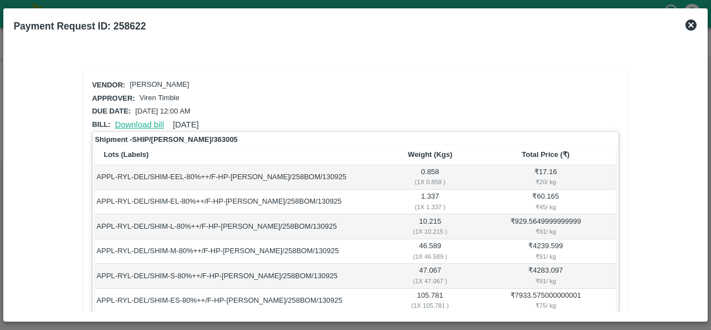
click at [143, 123] on link "Download bill" at bounding box center [139, 124] width 49 height 9
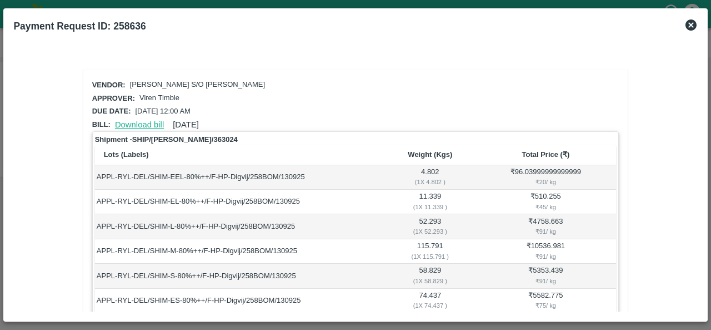
click at [139, 125] on link "Download bill" at bounding box center [139, 124] width 49 height 9
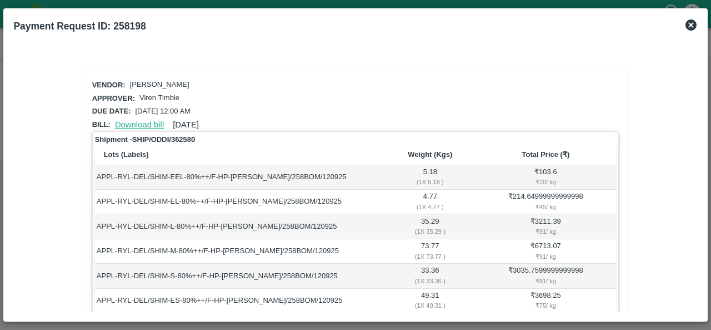
click at [134, 124] on link "Download bill" at bounding box center [139, 124] width 49 height 9
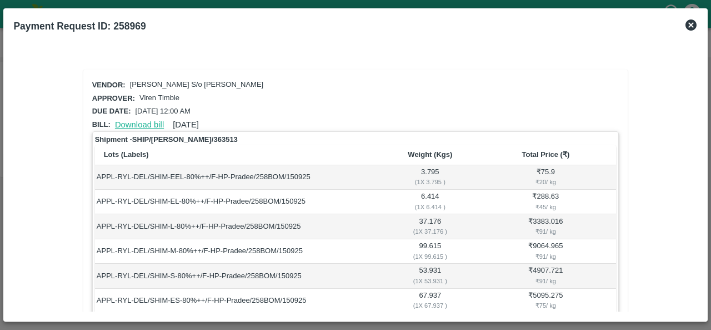
click at [148, 122] on link "Download bill" at bounding box center [139, 124] width 49 height 9
click at [148, 120] on link "Download bill" at bounding box center [139, 124] width 49 height 9
click at [140, 126] on link "Download bill" at bounding box center [139, 124] width 49 height 9
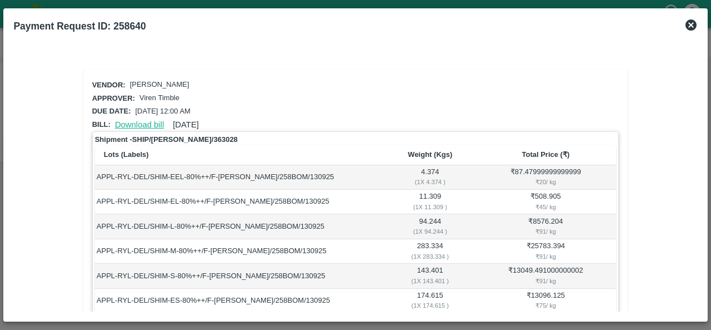
click at [144, 122] on link "Download bill" at bounding box center [139, 124] width 49 height 9
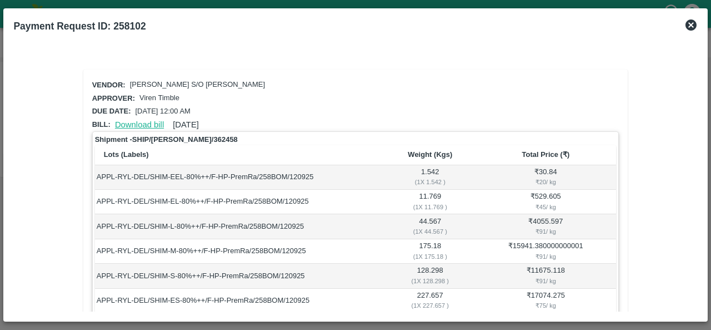
click at [150, 124] on link "Download bill" at bounding box center [139, 124] width 49 height 9
click at [134, 120] on link "Download bill" at bounding box center [139, 124] width 49 height 9
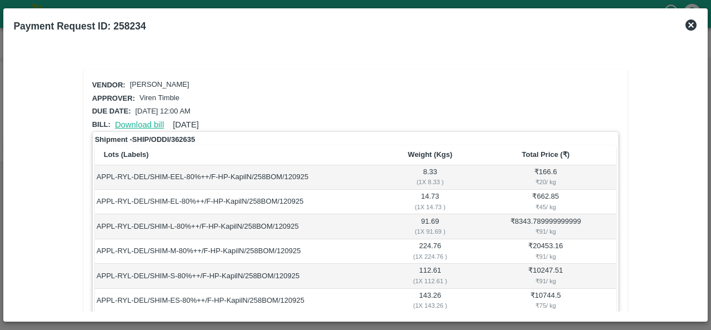
click at [139, 122] on link "Download bill" at bounding box center [139, 124] width 49 height 9
click at [141, 120] on link "Download bill" at bounding box center [139, 124] width 49 height 9
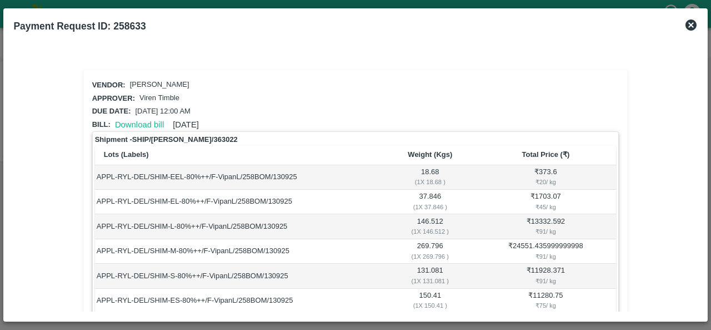
click at [330, 104] on div "Due date: [DATE] 12:00 AM" at bounding box center [354, 109] width 532 height 18
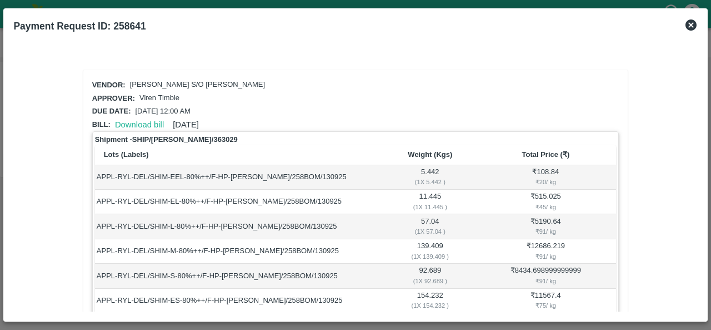
click at [145, 117] on div "Download bill 13 Sep 2025" at bounding box center [155, 122] width 88 height 17
click at [141, 121] on link "Download bill" at bounding box center [139, 124] width 49 height 9
click at [143, 122] on link "Download bill" at bounding box center [139, 124] width 49 height 9
click at [141, 122] on link "Download bill" at bounding box center [139, 124] width 49 height 9
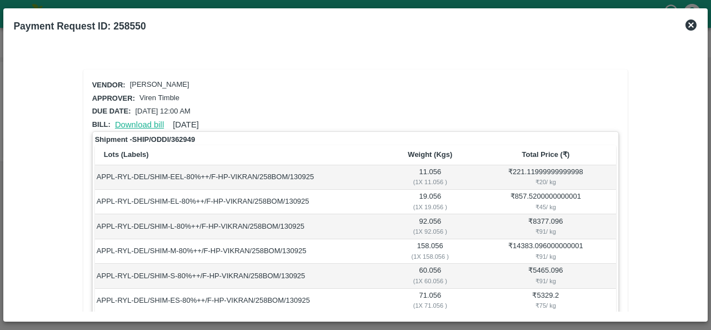
click at [149, 124] on link "Download bill" at bounding box center [139, 124] width 49 height 9
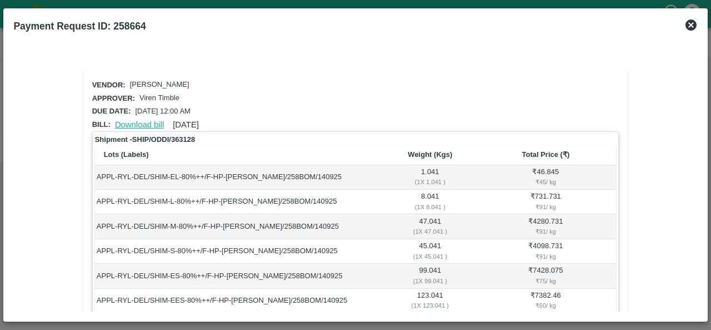
click at [132, 122] on link "Download bill" at bounding box center [139, 124] width 49 height 9
click at [143, 123] on link "Download bill" at bounding box center [139, 124] width 49 height 9
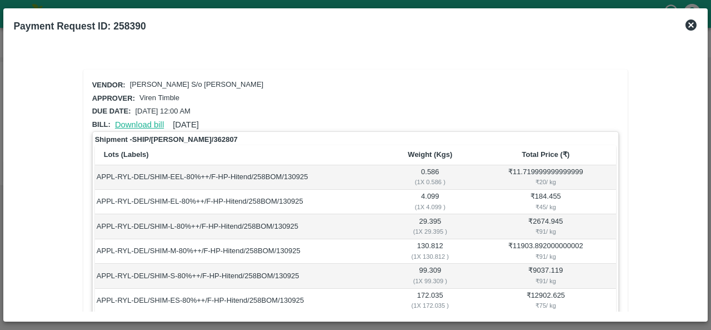
click at [141, 122] on link "Download bill" at bounding box center [139, 124] width 49 height 9
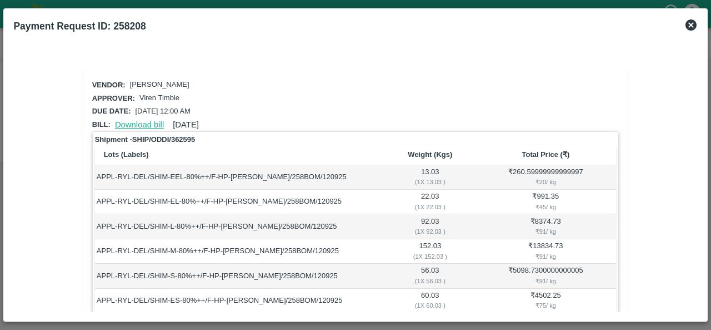
click at [130, 123] on link "Download bill" at bounding box center [139, 124] width 49 height 9
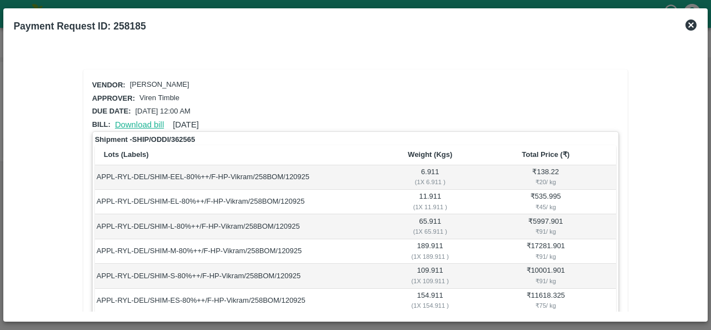
click at [143, 121] on link "Download bill" at bounding box center [139, 124] width 49 height 9
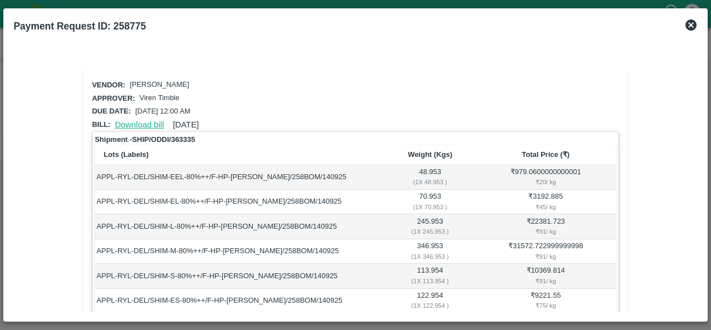
click at [146, 124] on link "Download bill" at bounding box center [139, 124] width 49 height 9
